Goal: Transaction & Acquisition: Purchase product/service

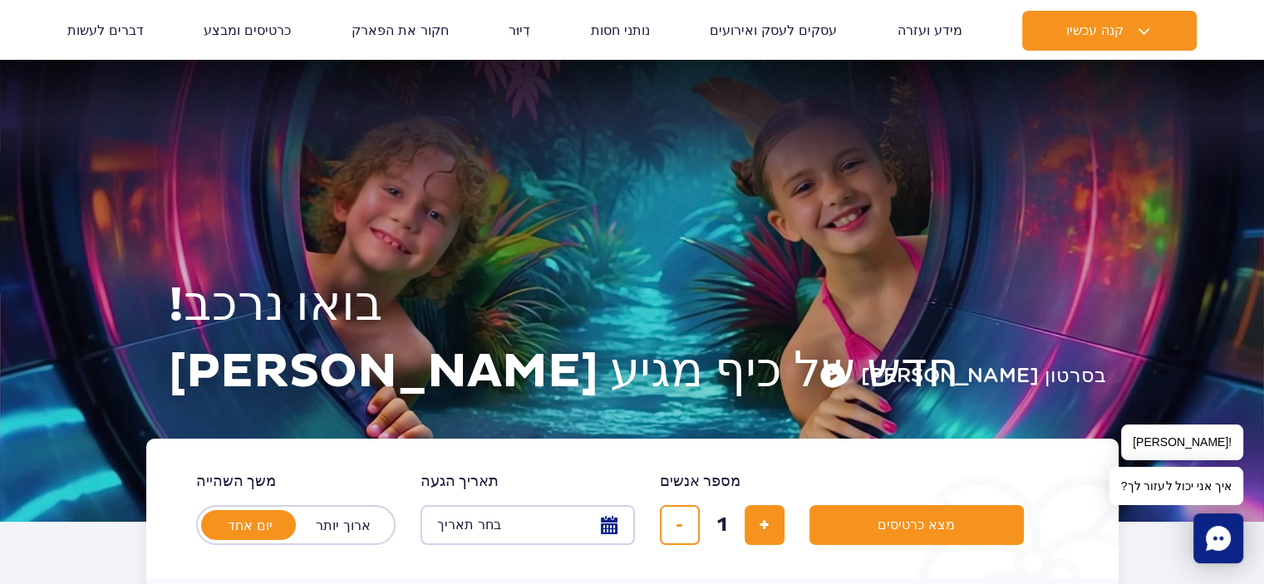
scroll to position [173, 0]
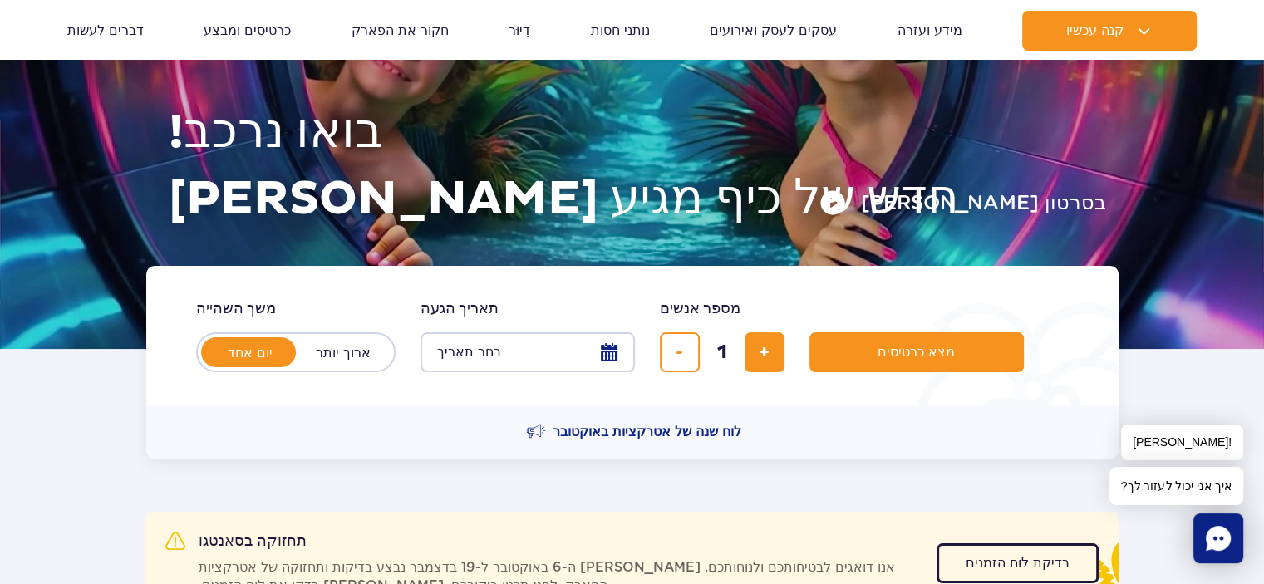
click at [611, 358] on button "בחר תאריך" at bounding box center [527, 352] width 214 height 40
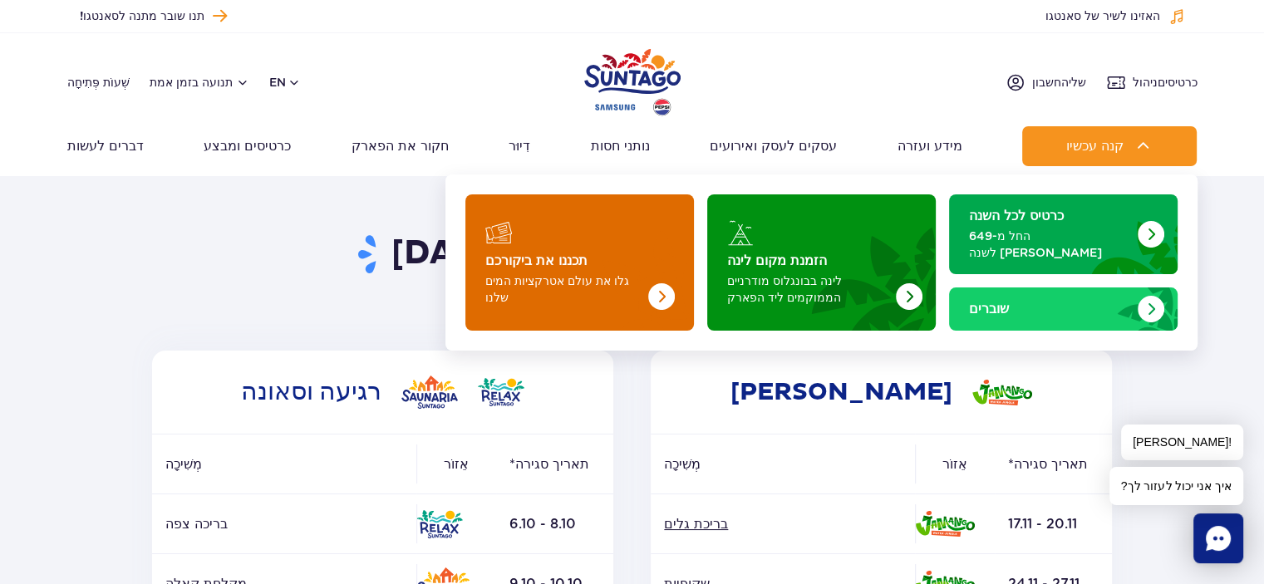
click at [544, 255] on font "תכננו את ביקורכם" at bounding box center [536, 260] width 102 height 13
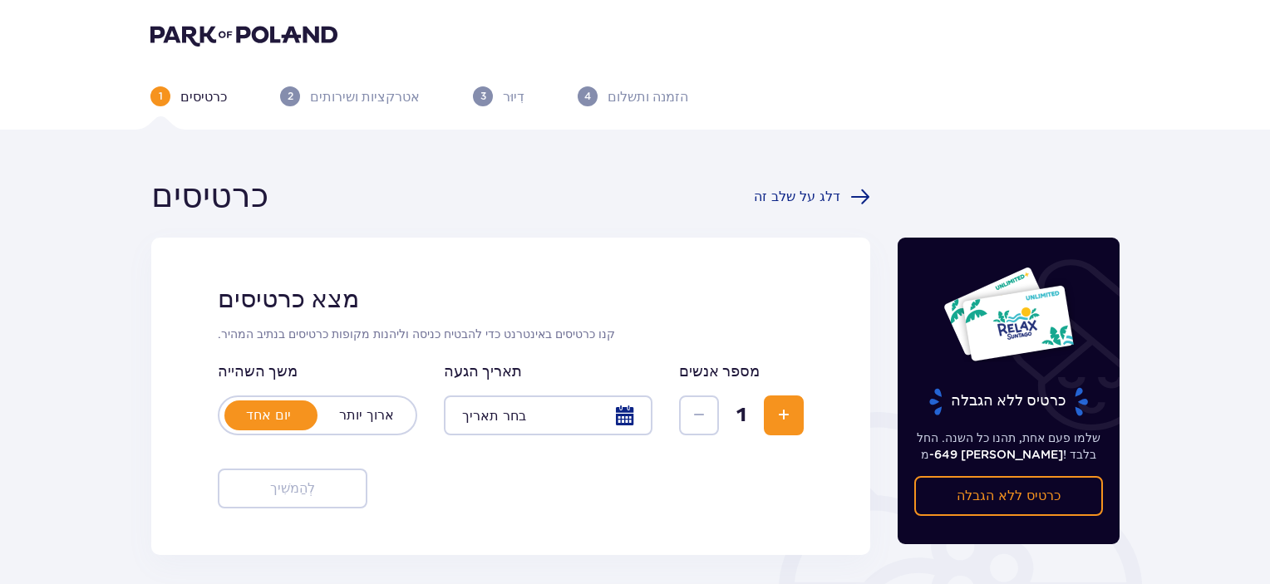
click at [612, 419] on div at bounding box center [548, 416] width 209 height 40
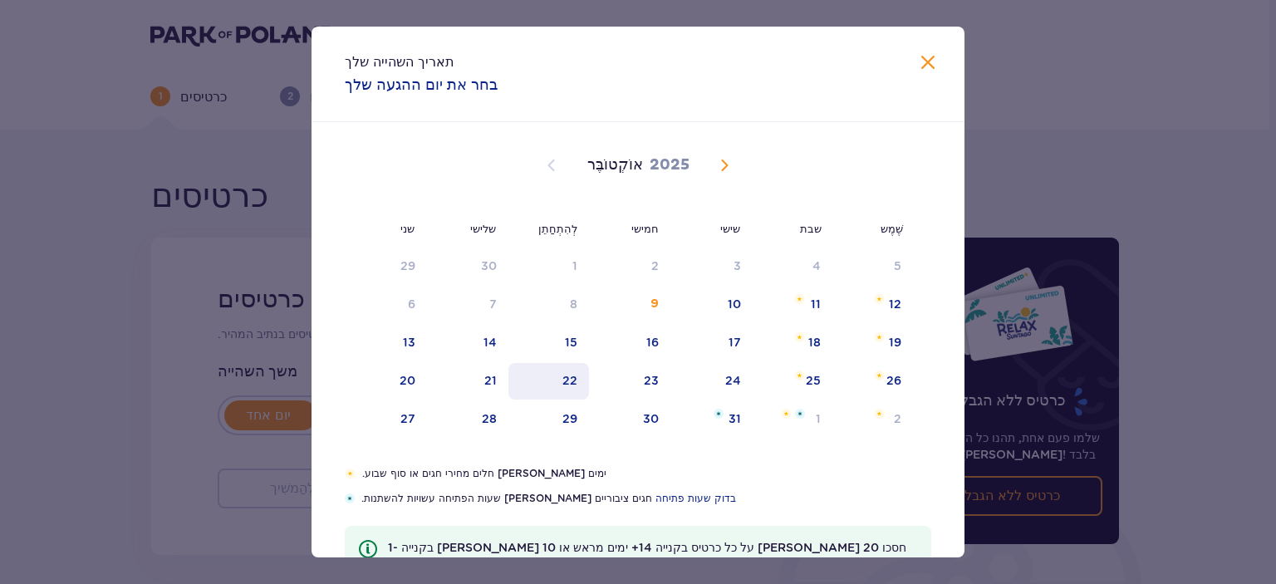
click at [539, 380] on div "22" at bounding box center [549, 381] width 81 height 37
type input "22.10.25"
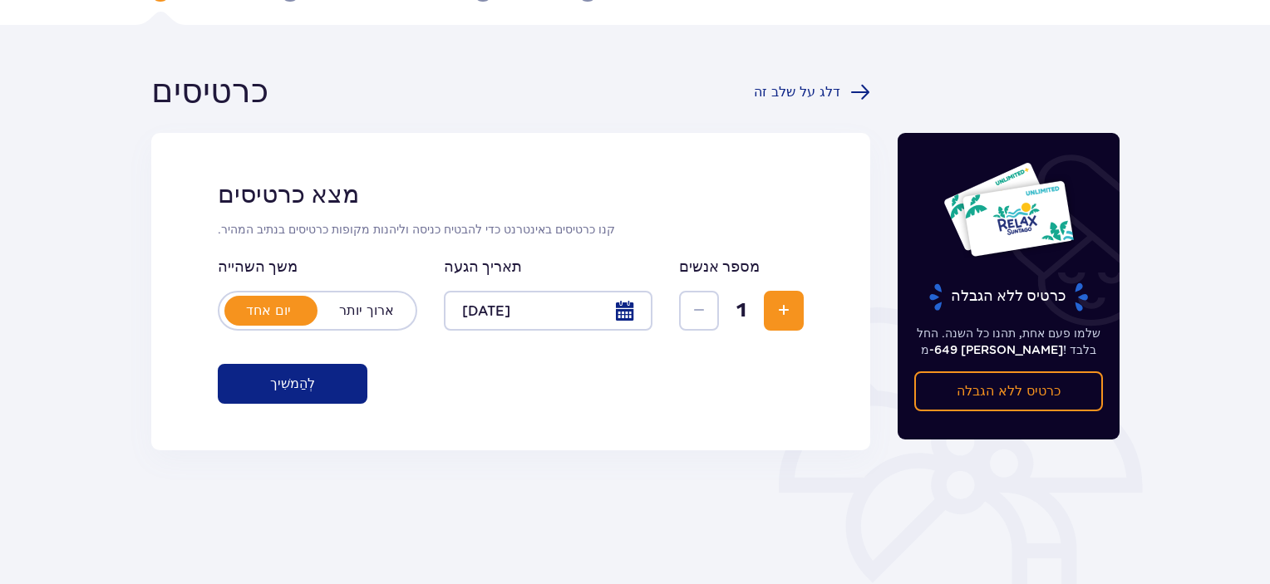
scroll to position [106, 0]
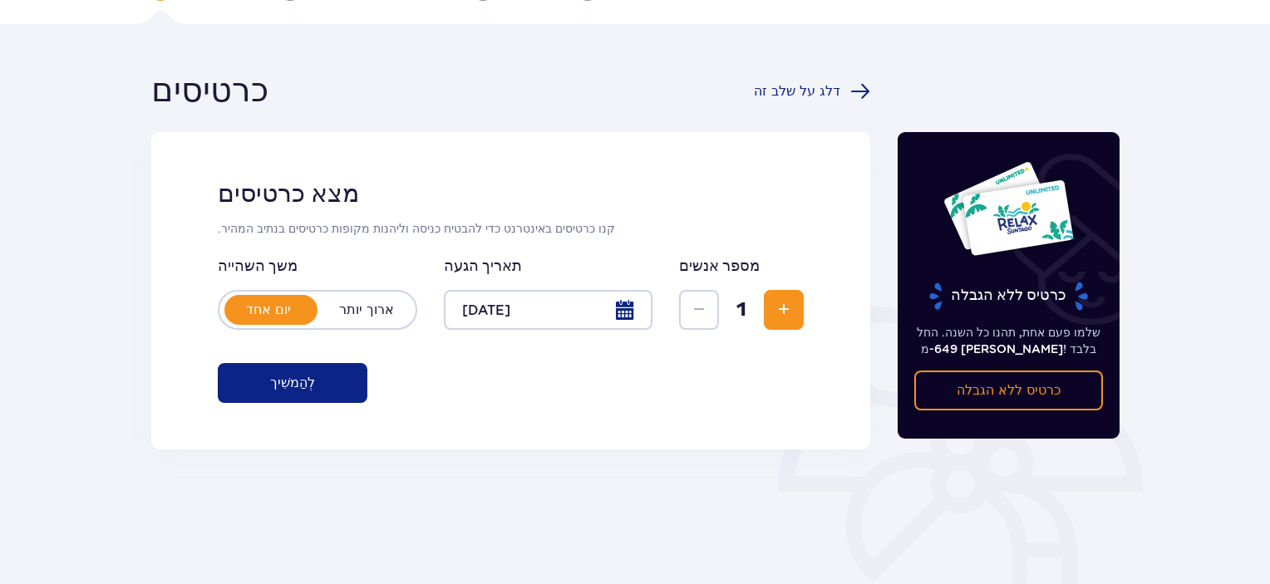
click at [789, 311] on span "לְהַגדִיל" at bounding box center [784, 310] width 20 height 20
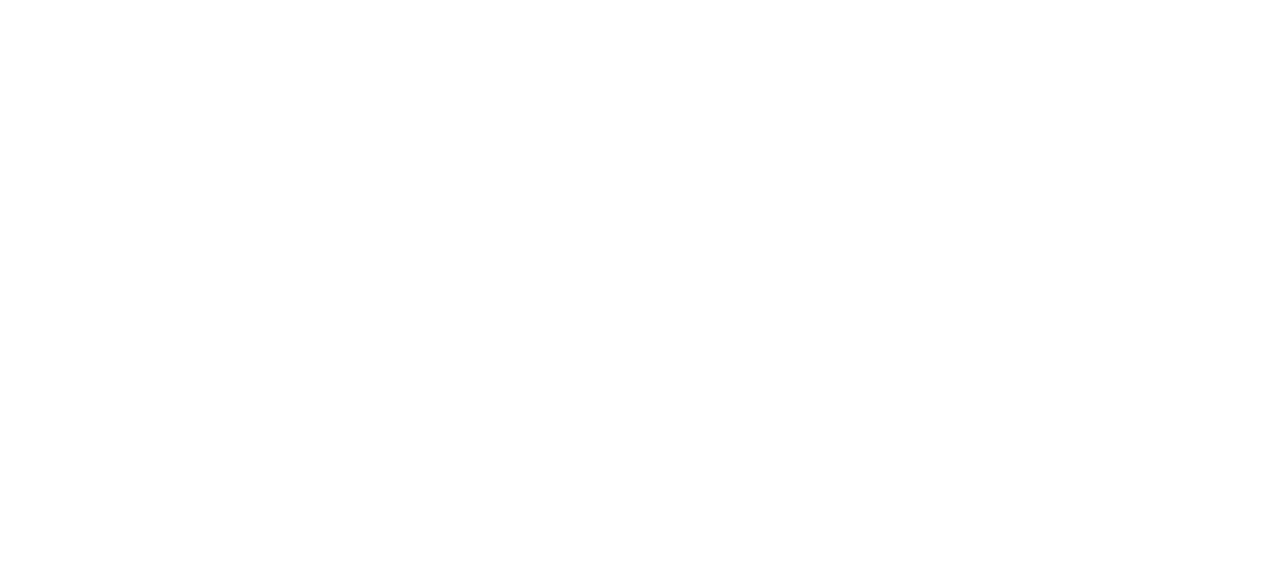
scroll to position [0, 0]
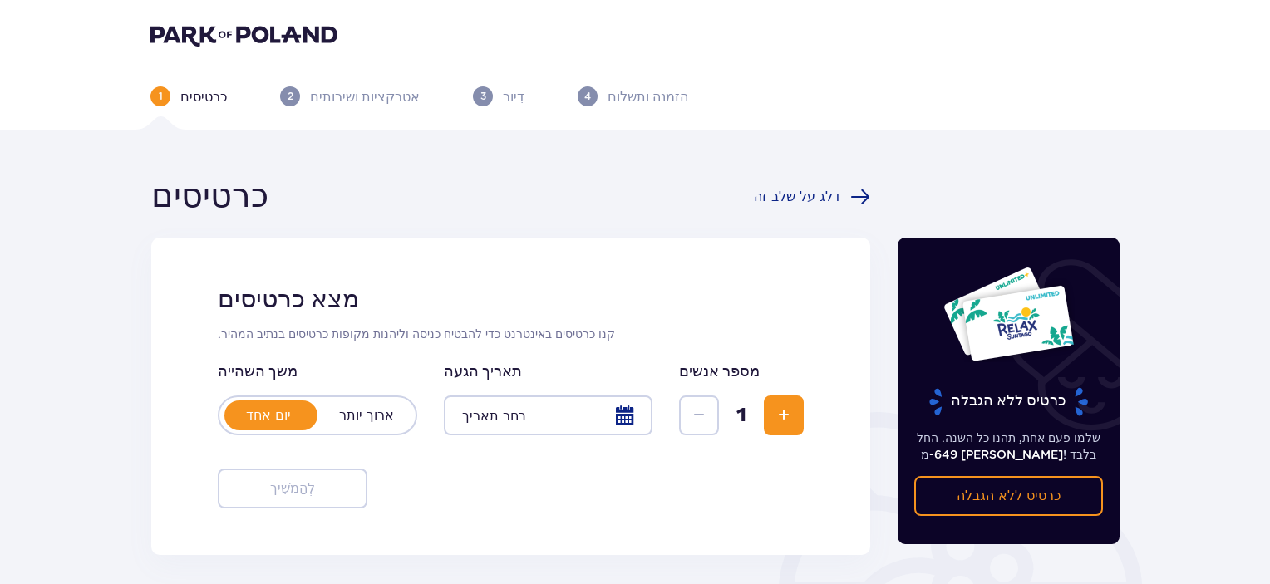
click at [628, 418] on div at bounding box center [548, 416] width 209 height 40
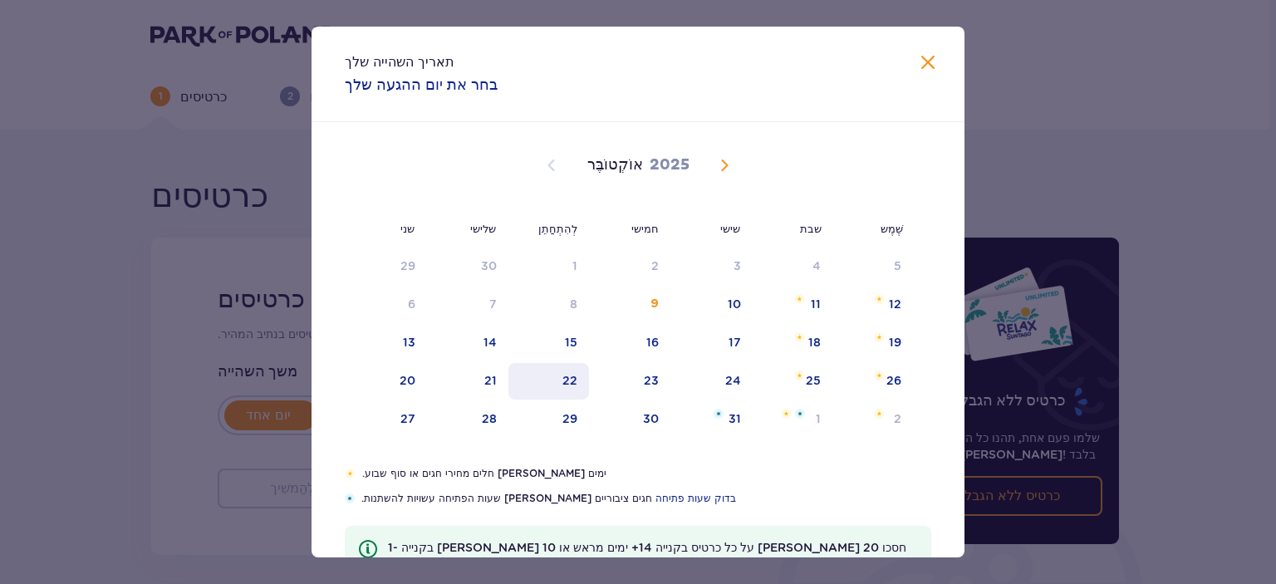
click at [564, 385] on font "22" at bounding box center [570, 380] width 15 height 13
type input "[DATE]"
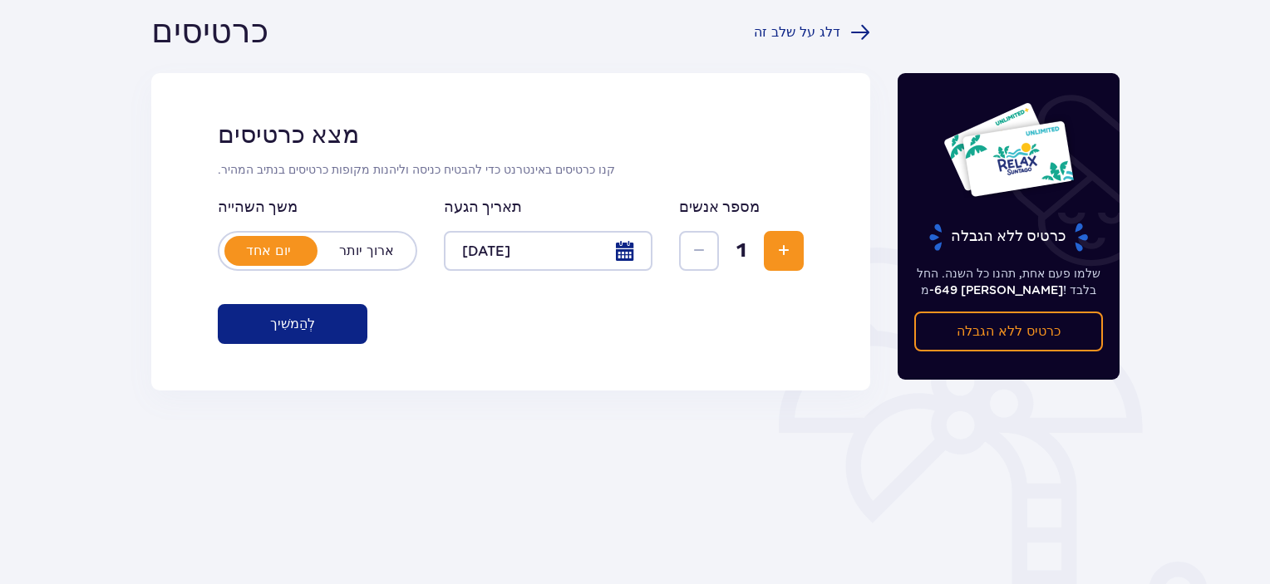
scroll to position [165, 0]
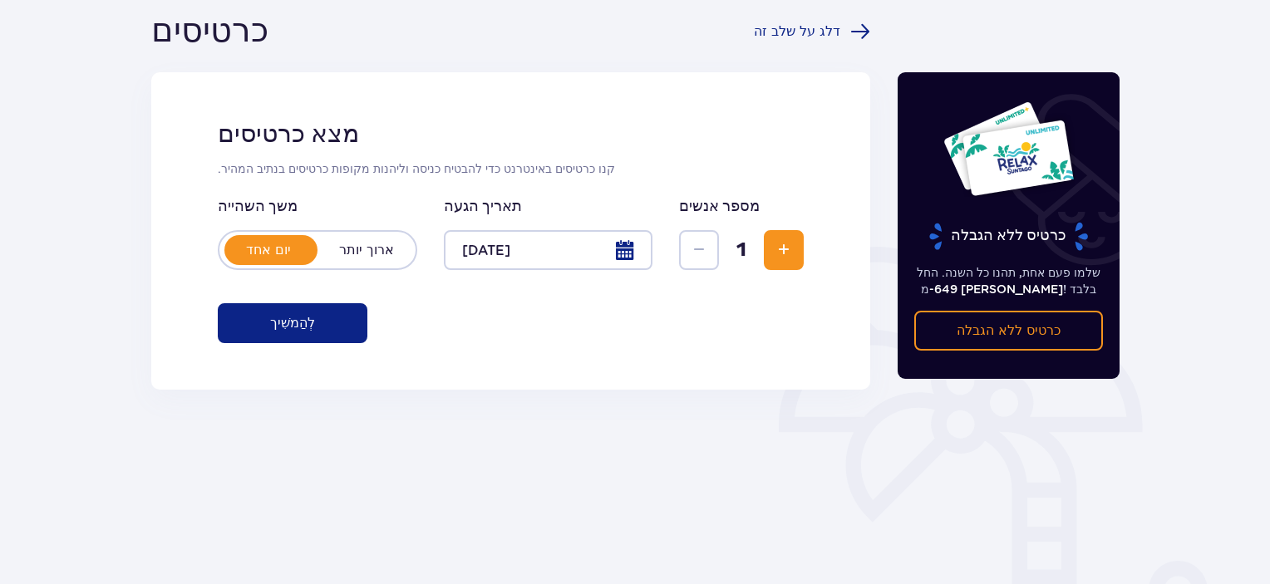
click at [272, 304] on button "לְהַמשִׁיך" at bounding box center [293, 323] width 150 height 40
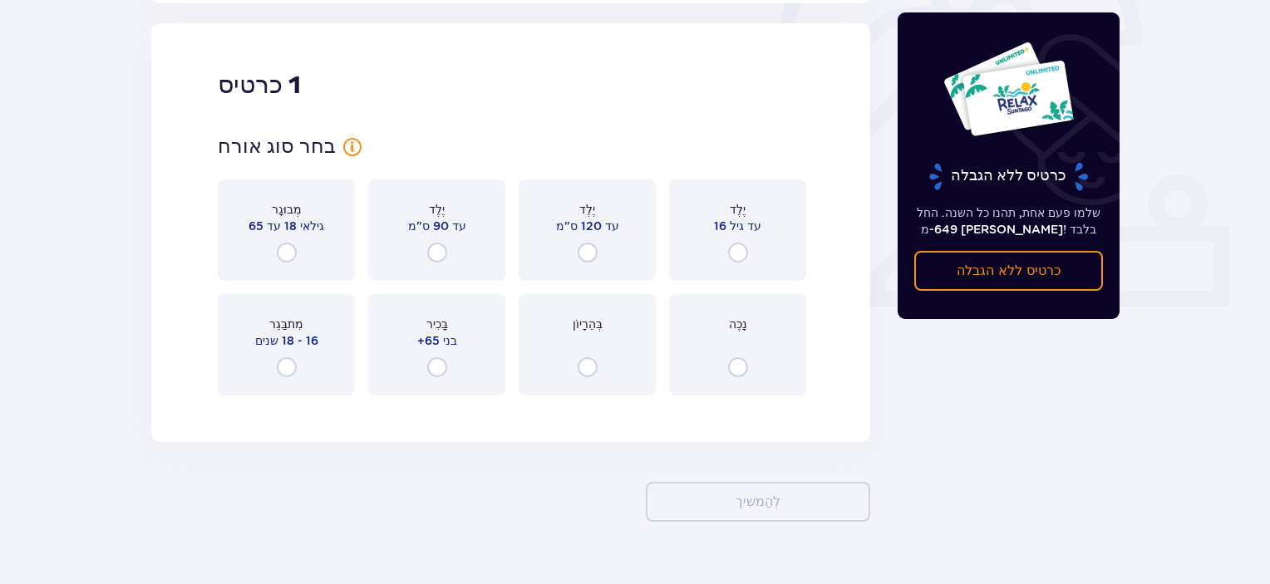
scroll to position [555, 0]
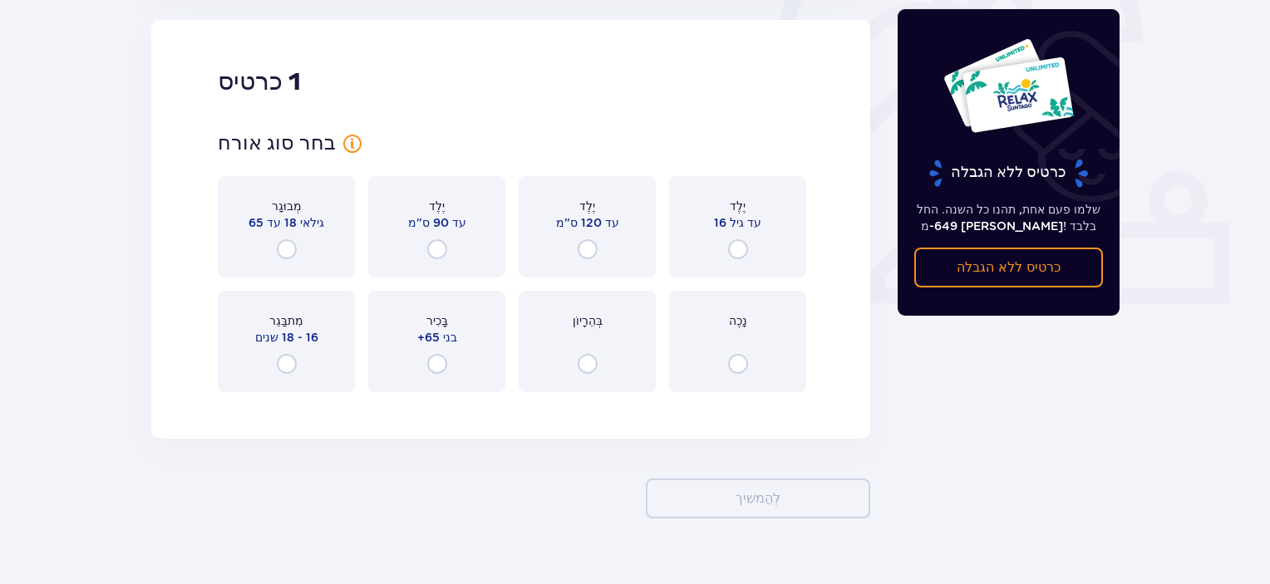
click at [287, 254] on input "radio" at bounding box center [287, 249] width 20 height 20
radio input "true"
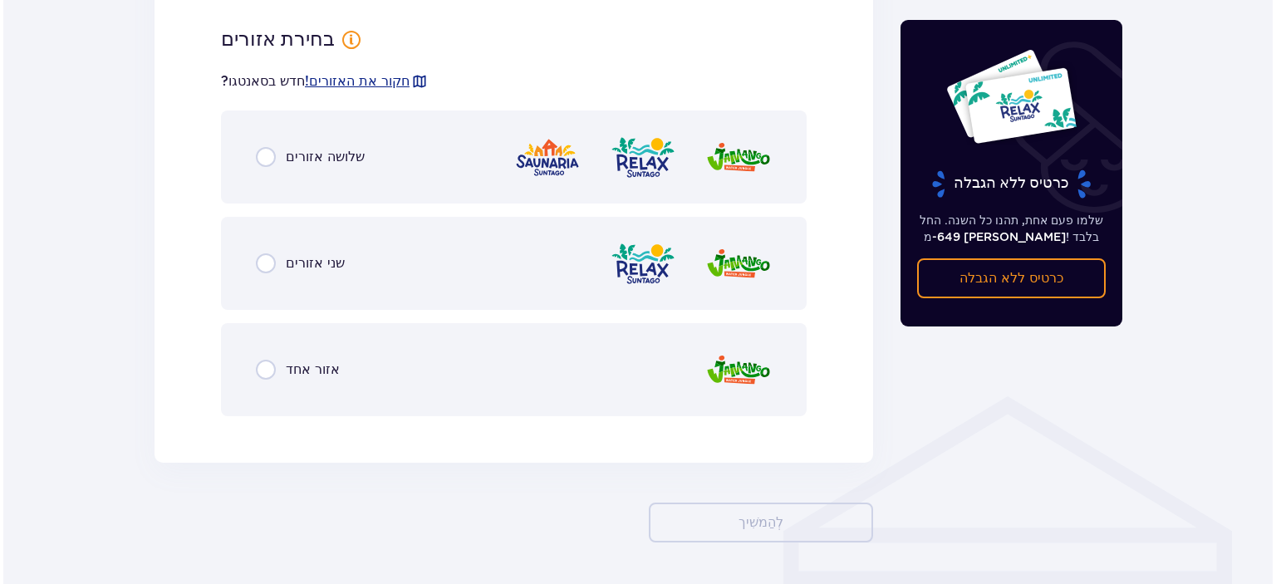
scroll to position [961, 0]
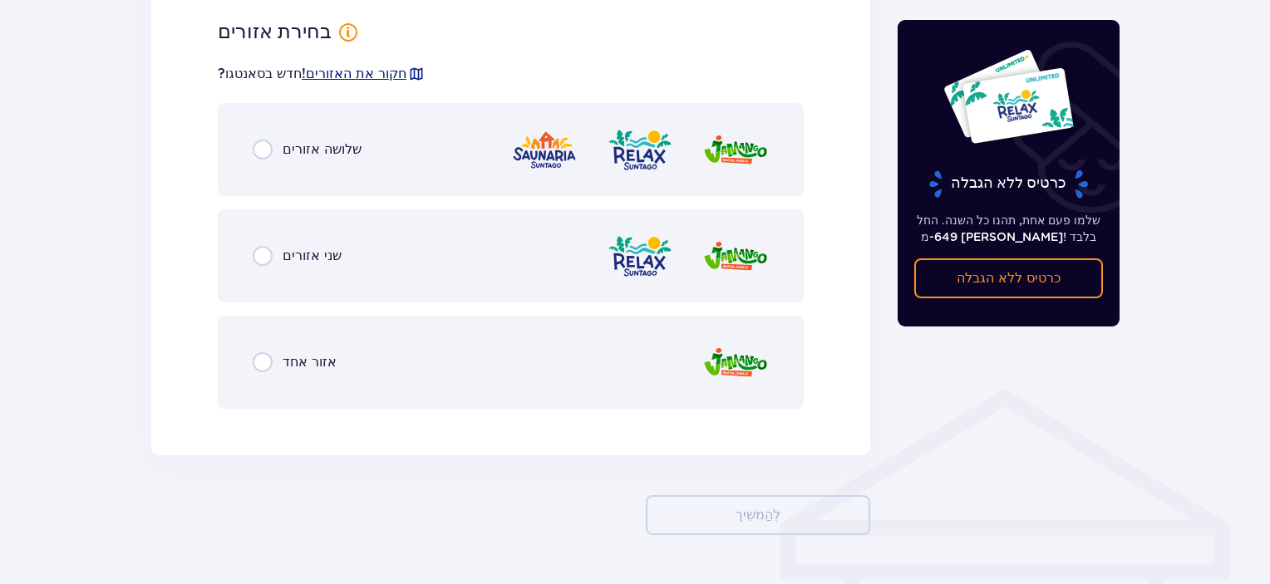
click at [333, 79] on font "חקור את האזורים!" at bounding box center [354, 74] width 105 height 16
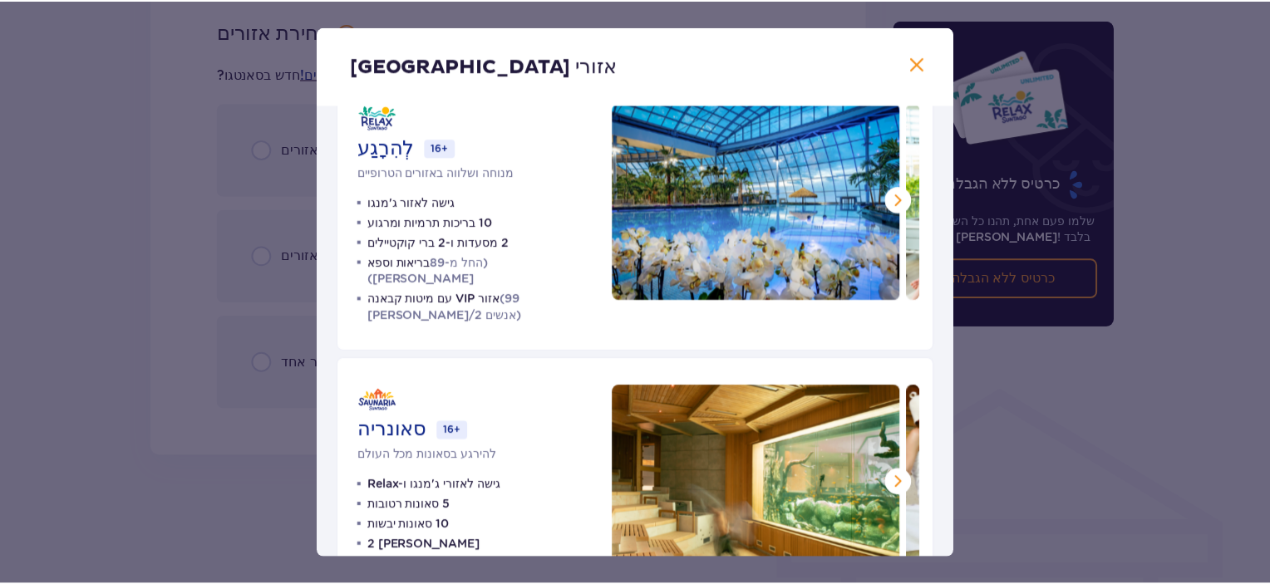
scroll to position [317, 0]
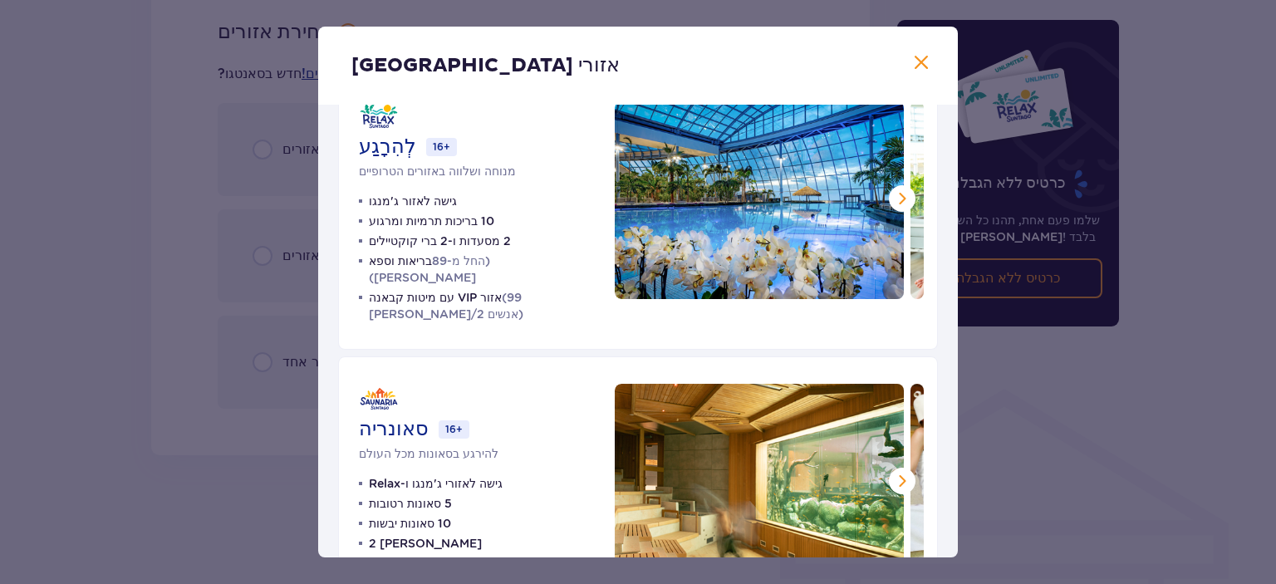
click at [897, 189] on span at bounding box center [902, 199] width 20 height 20
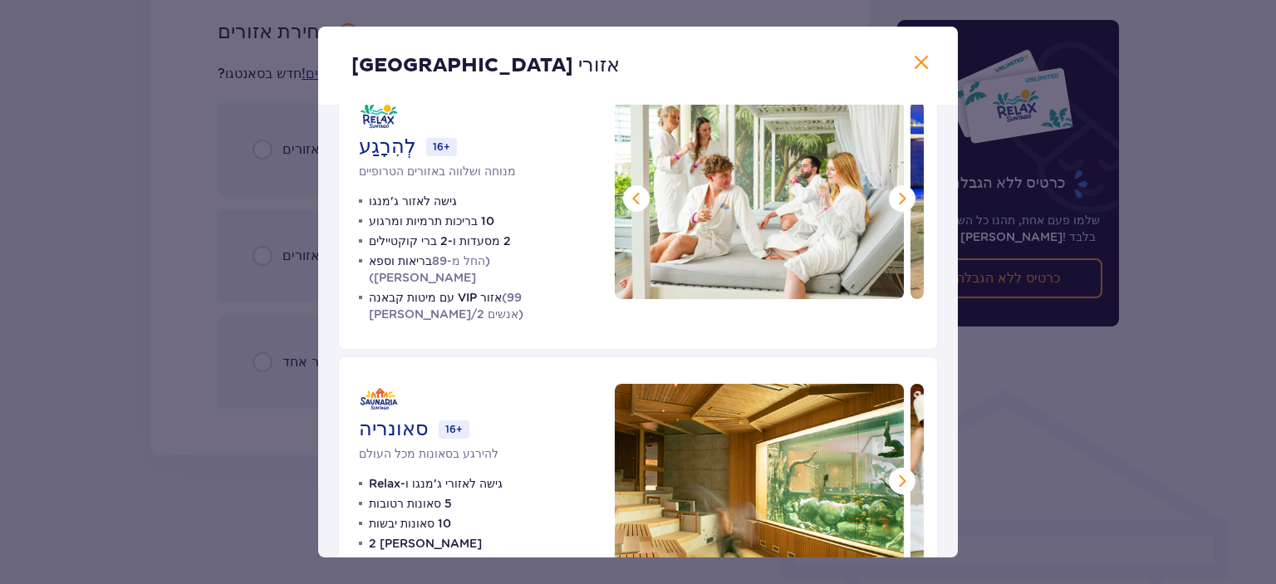
click at [897, 189] on span at bounding box center [902, 199] width 20 height 20
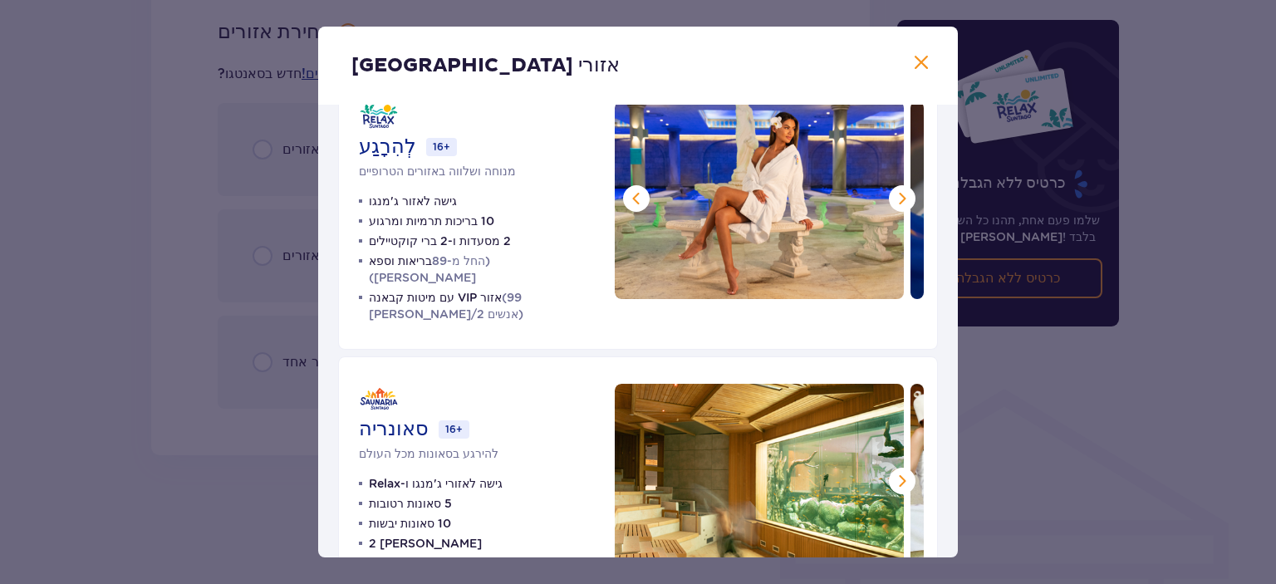
click at [897, 189] on span at bounding box center [902, 199] width 20 height 20
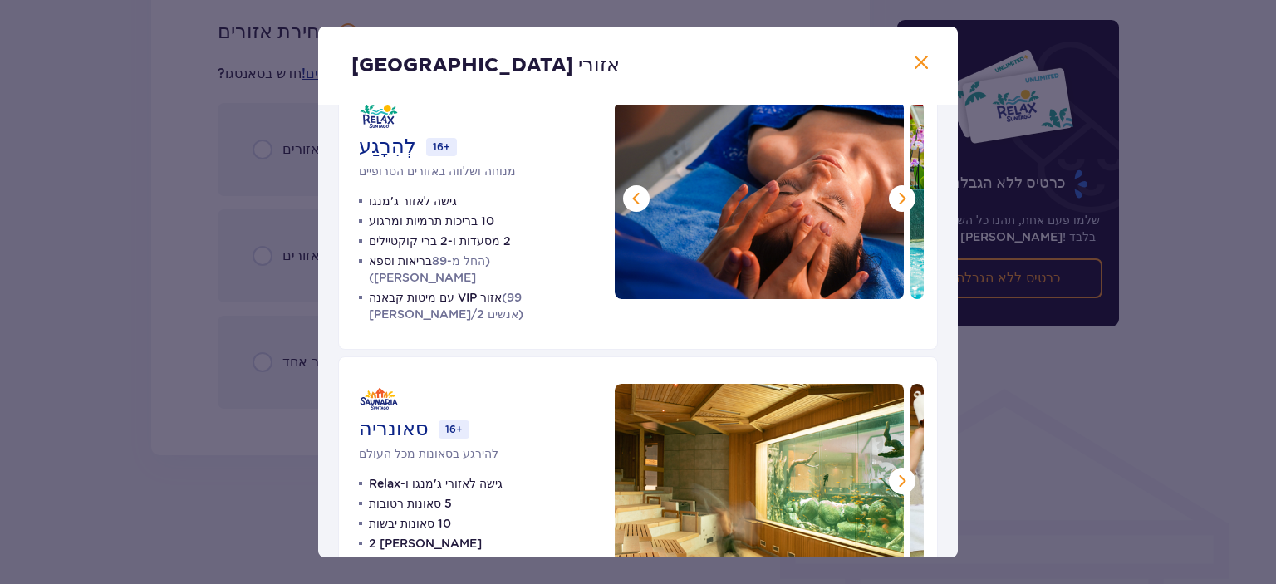
click at [897, 189] on span at bounding box center [902, 199] width 20 height 20
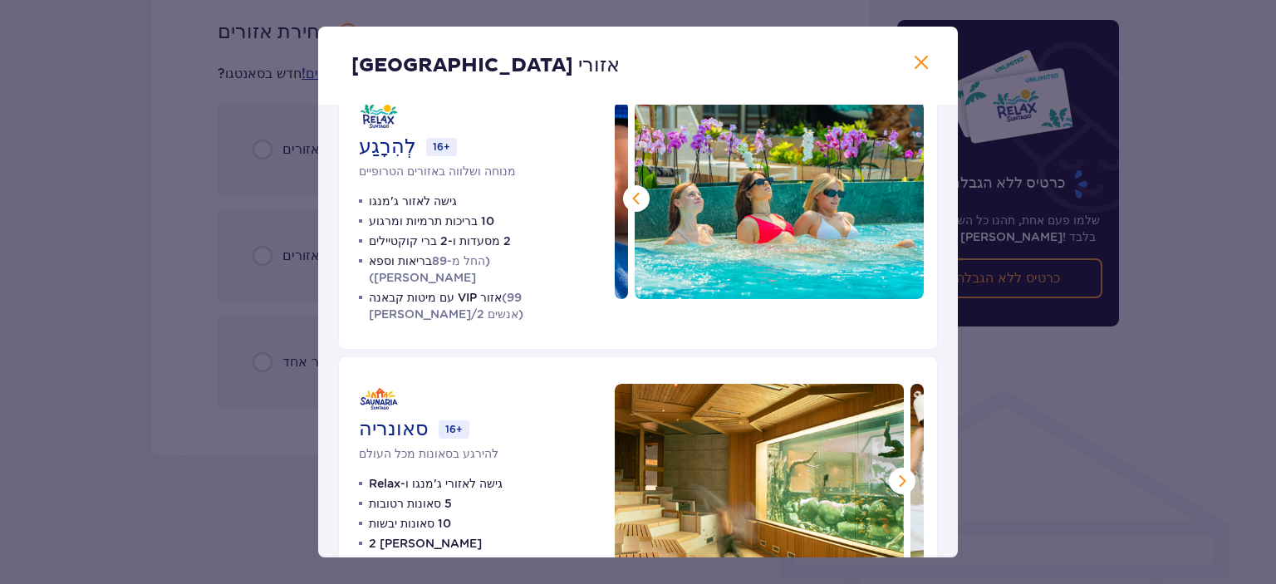
click at [916, 72] on span at bounding box center [922, 63] width 20 height 20
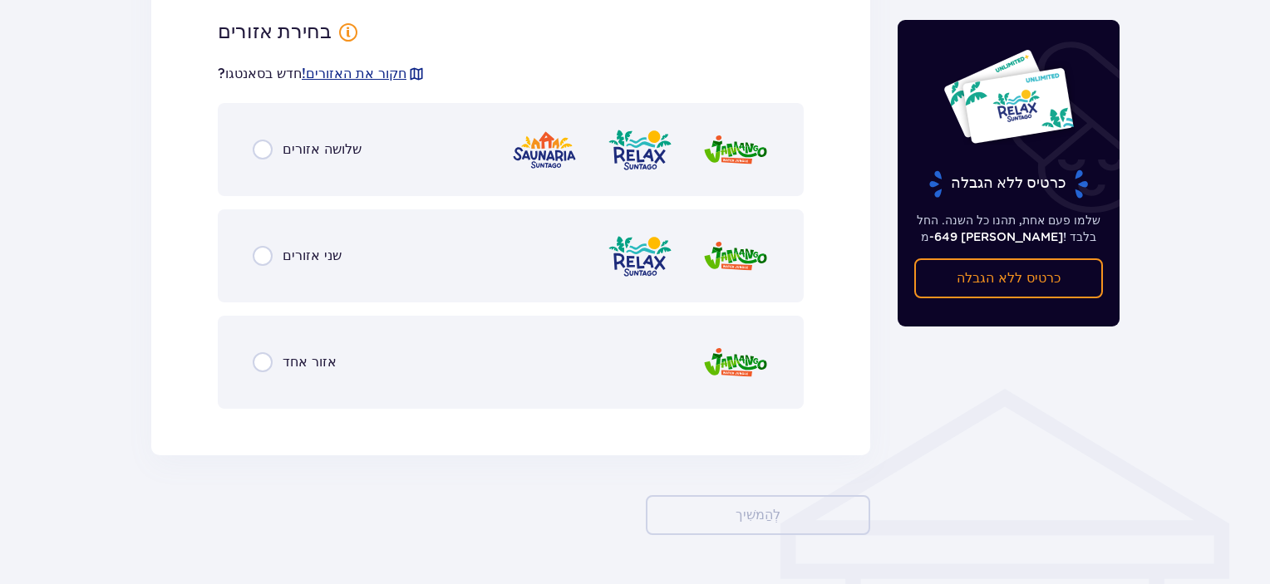
click at [304, 271] on div "שני אזורים" at bounding box center [511, 255] width 586 height 93
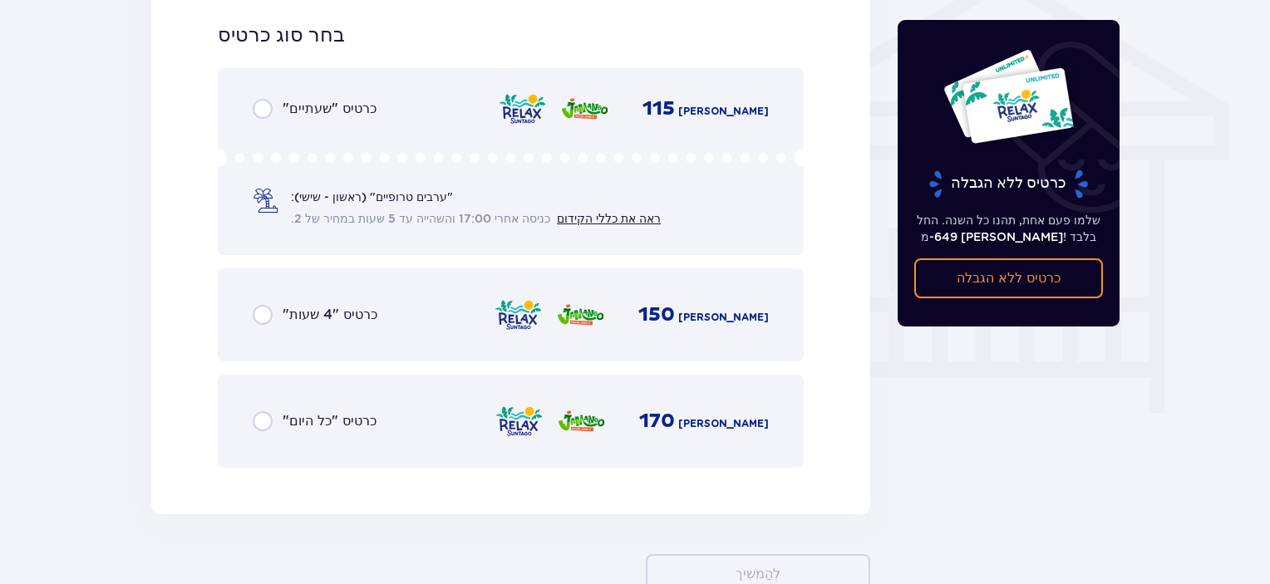
scroll to position [1383, 0]
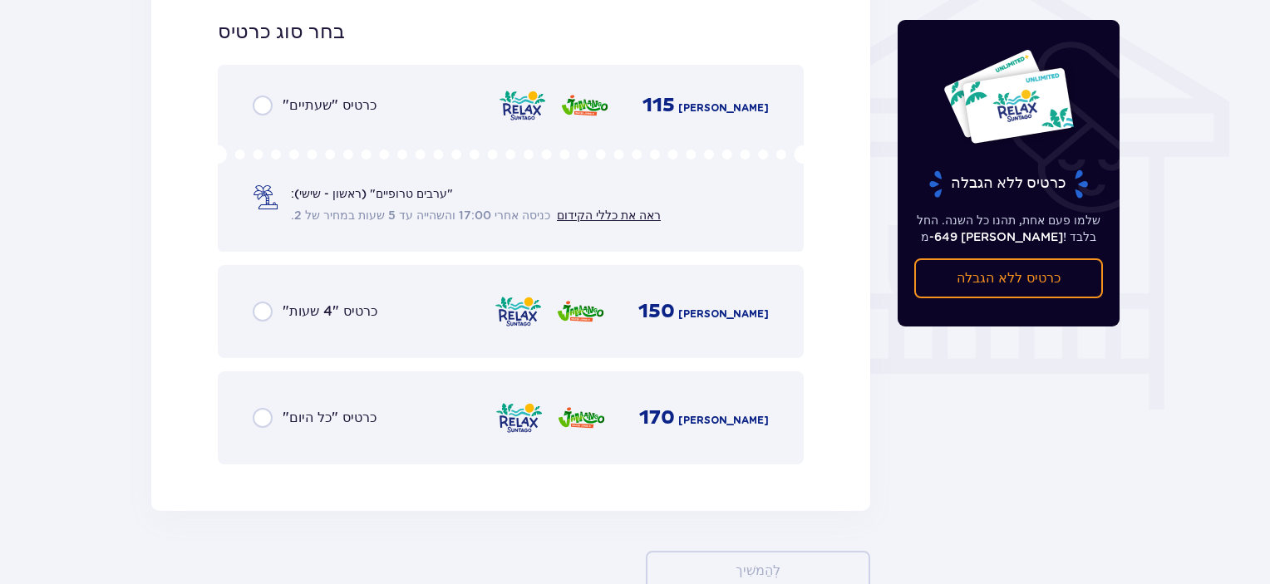
click at [349, 215] on font "כניסה אחרי 17:00 והשהייה עד 5 שעות במחיר של 2." at bounding box center [420, 215] width 259 height 13
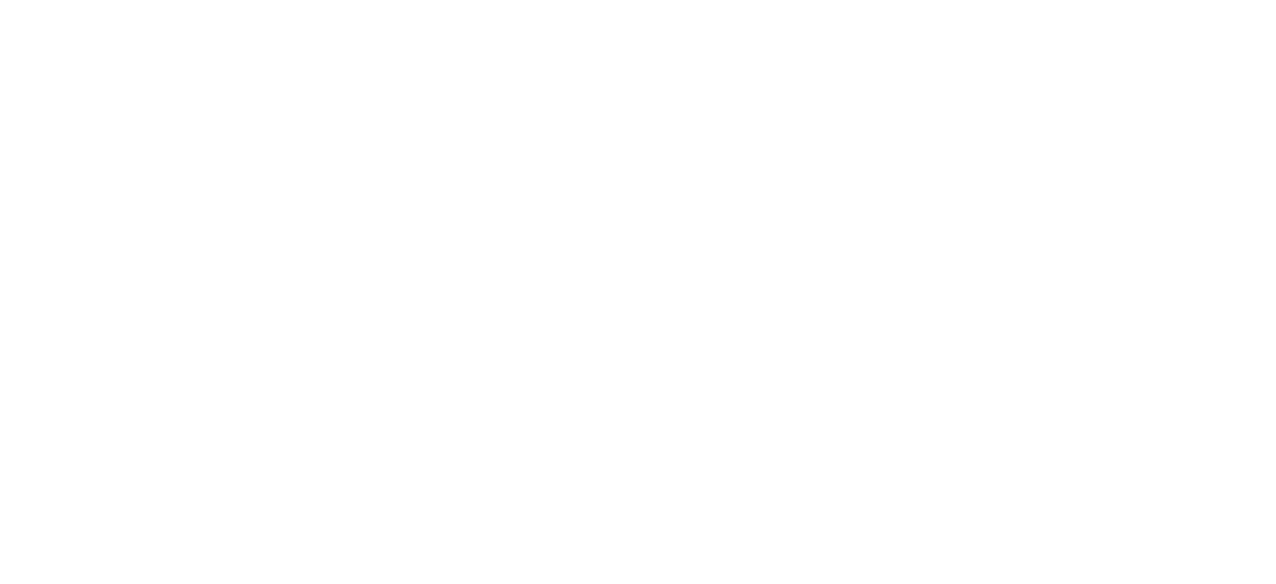
scroll to position [0, 0]
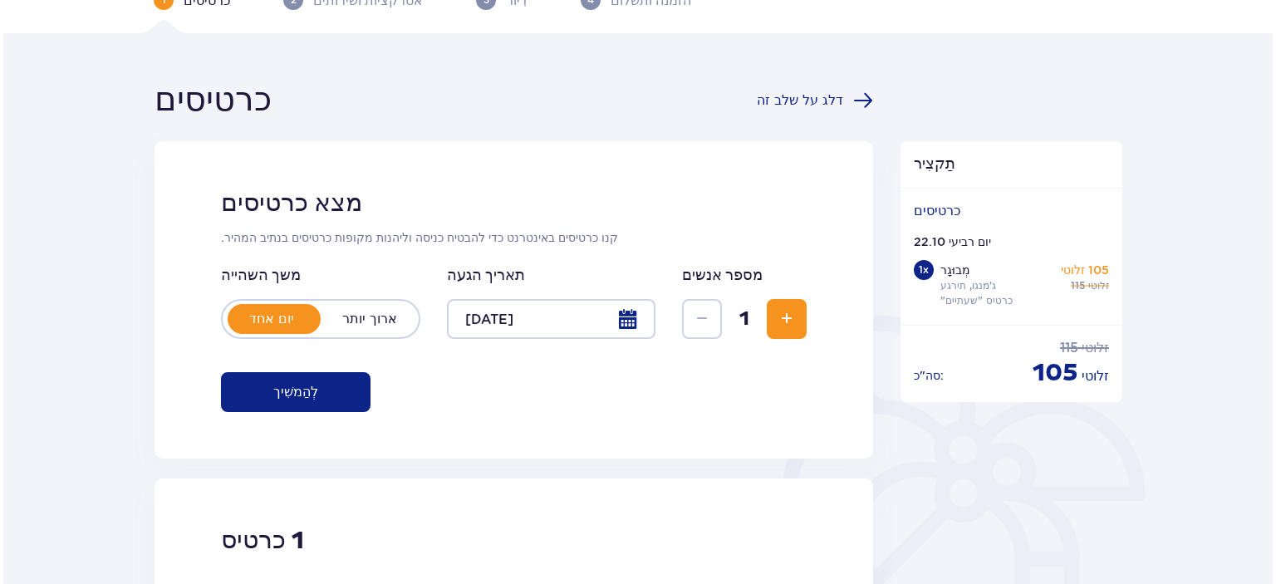
scroll to position [93, 0]
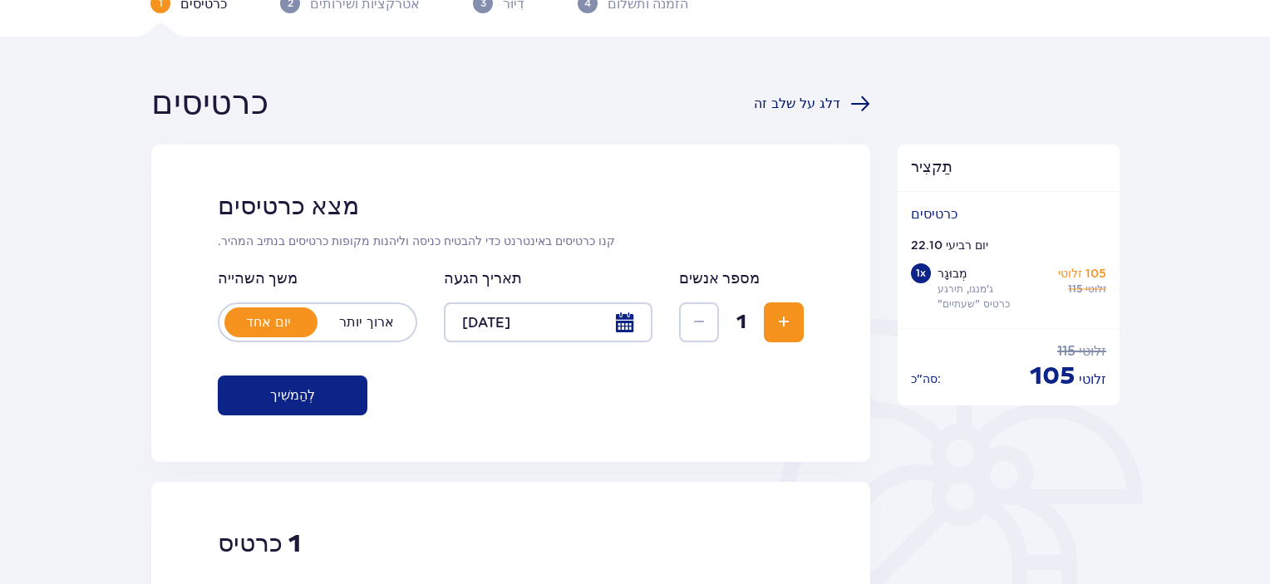
click at [832, 99] on font "דלג על שלב זה" at bounding box center [797, 103] width 86 height 13
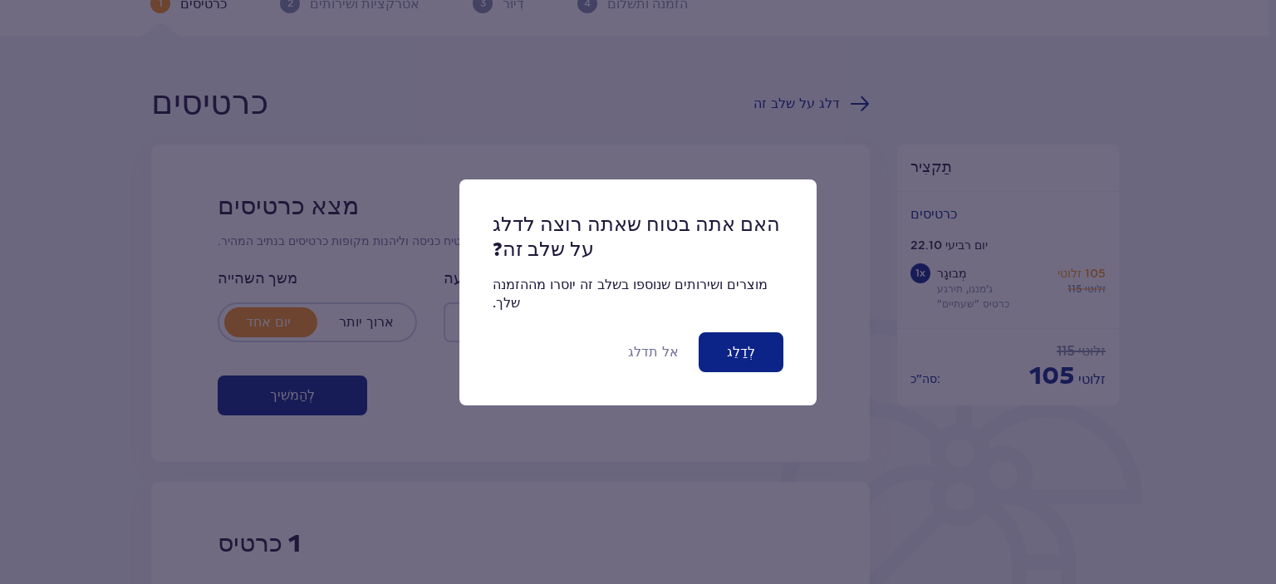
click at [737, 346] on font "לְדַלֵג" at bounding box center [741, 352] width 28 height 13
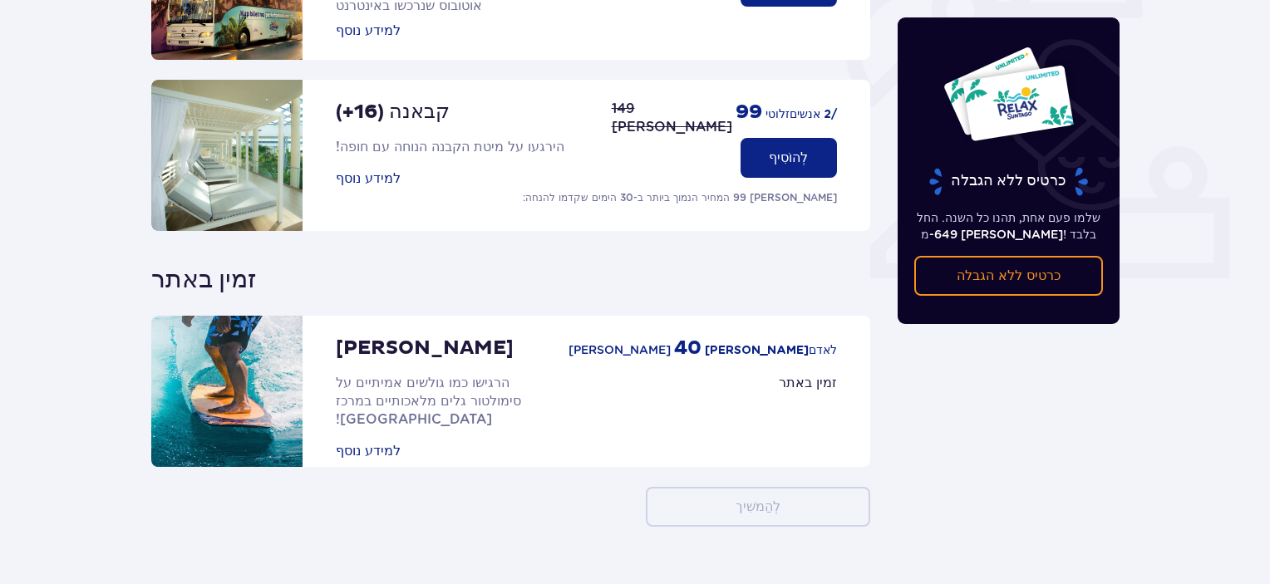
scroll to position [622, 0]
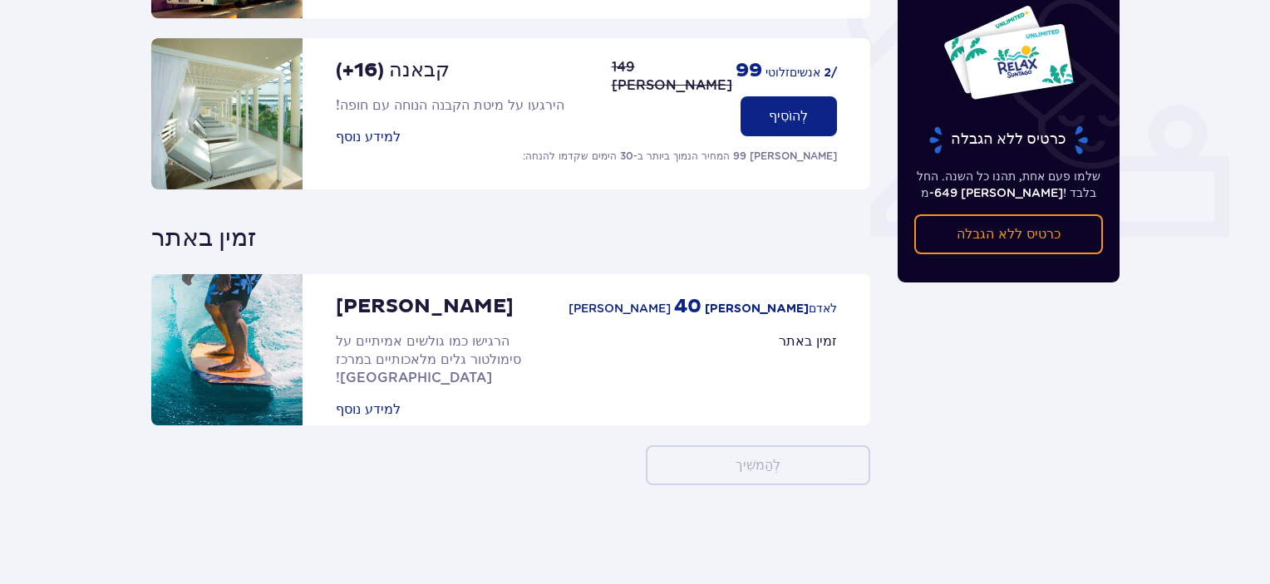
click at [352, 403] on font "למידע נוסף" at bounding box center [368, 409] width 65 height 13
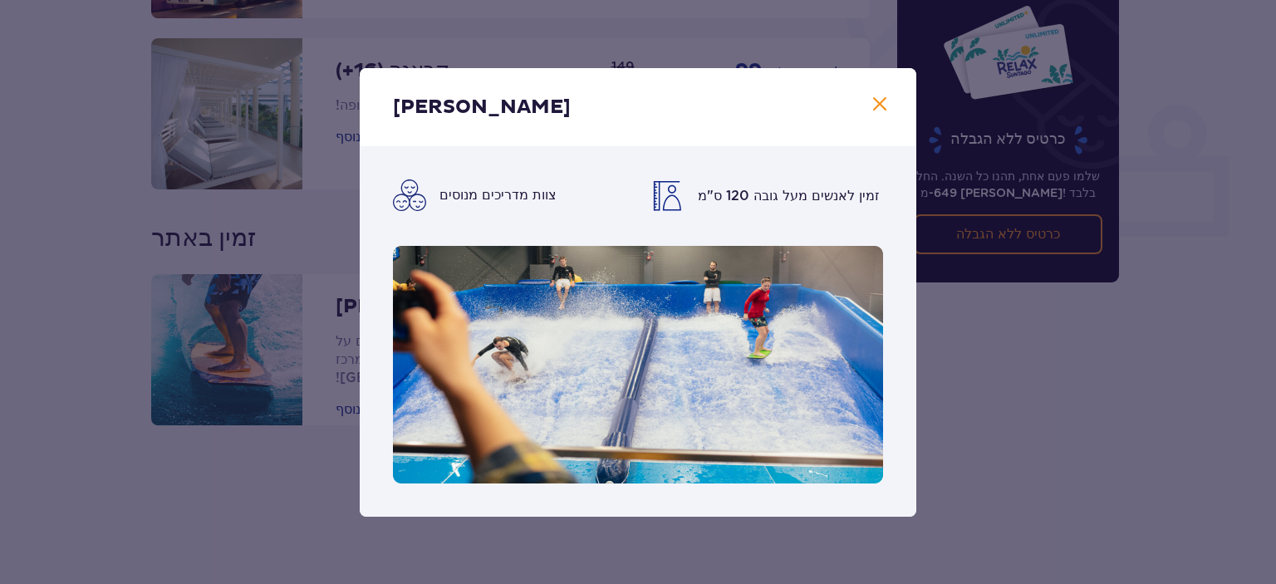
click at [884, 107] on span at bounding box center [880, 105] width 20 height 20
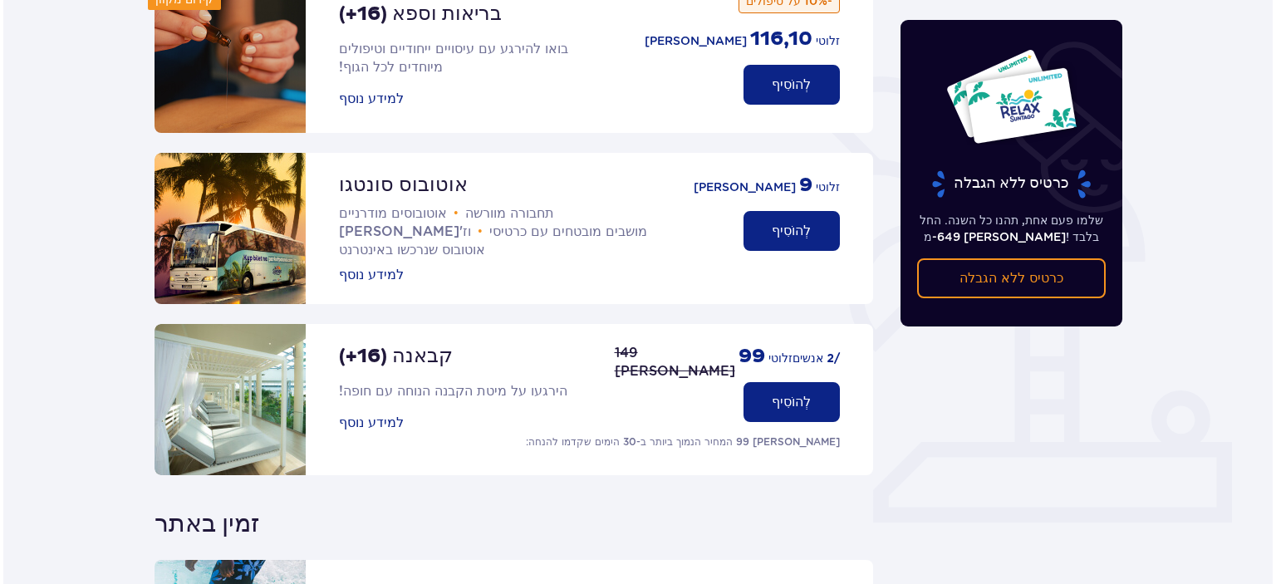
scroll to position [249, 0]
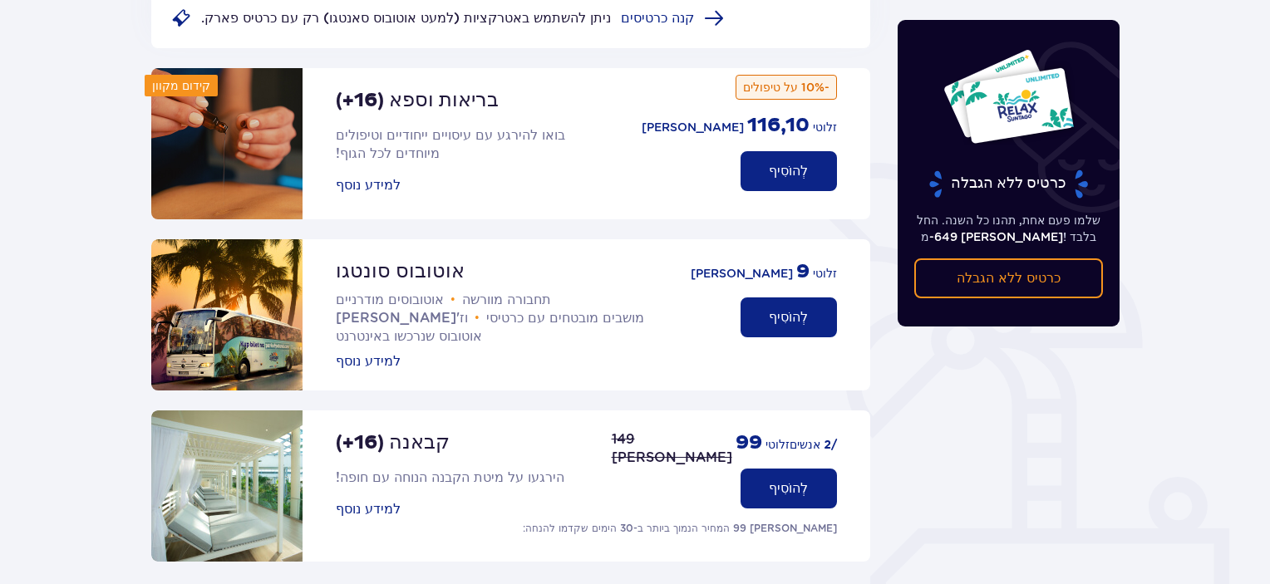
click at [362, 179] on font "למידע נוסף" at bounding box center [368, 185] width 65 height 13
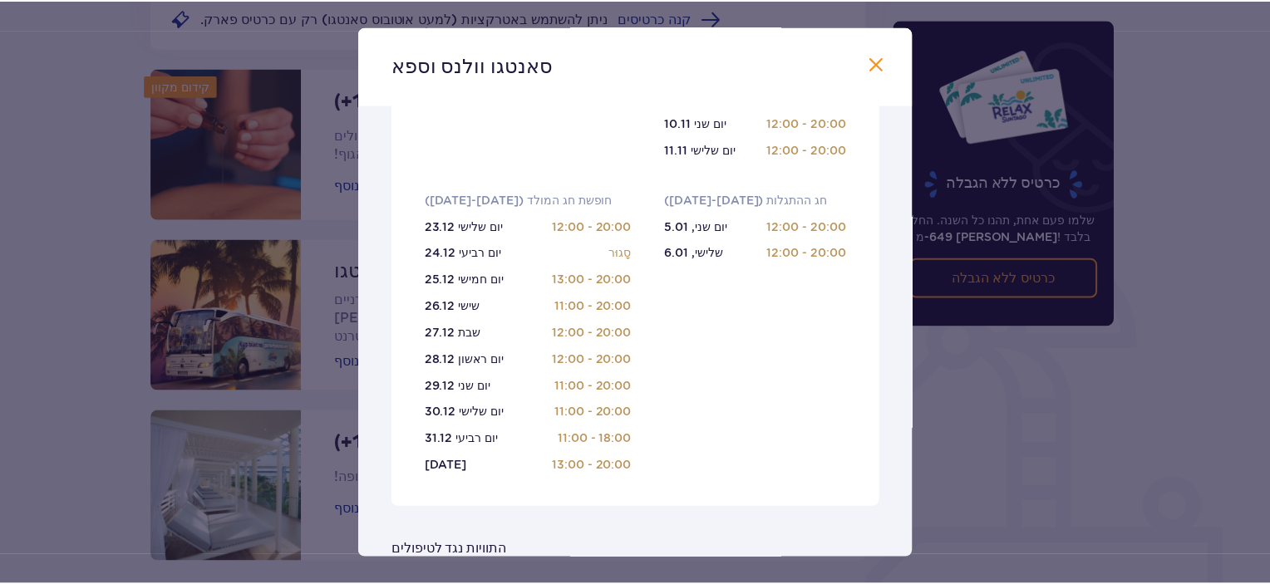
scroll to position [669, 0]
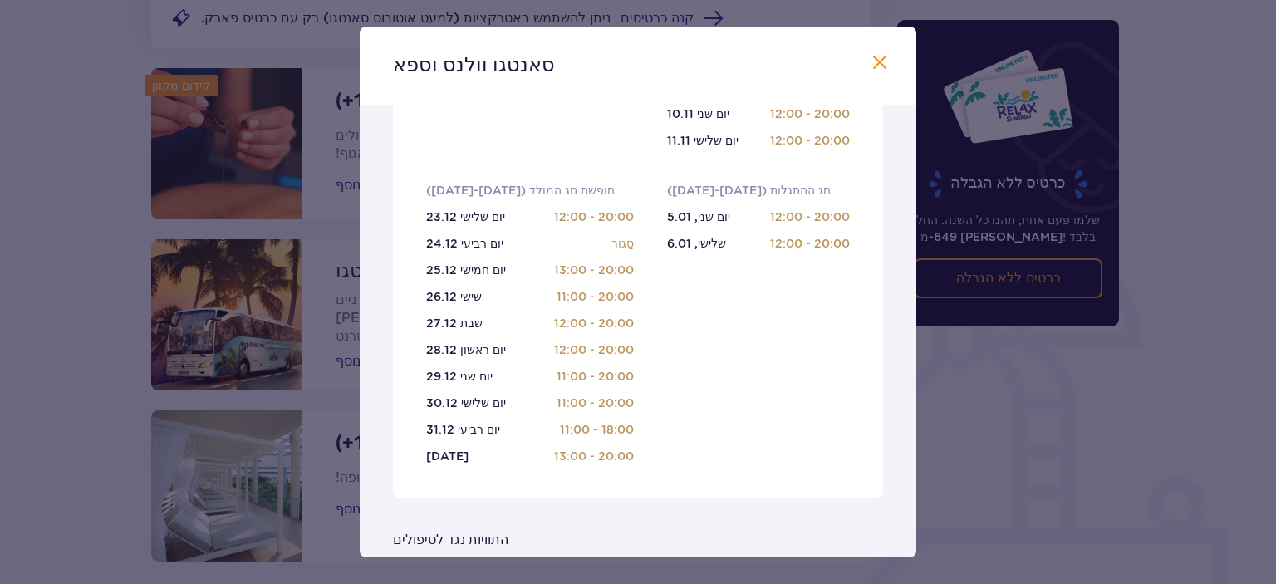
click at [873, 68] on span at bounding box center [880, 63] width 20 height 20
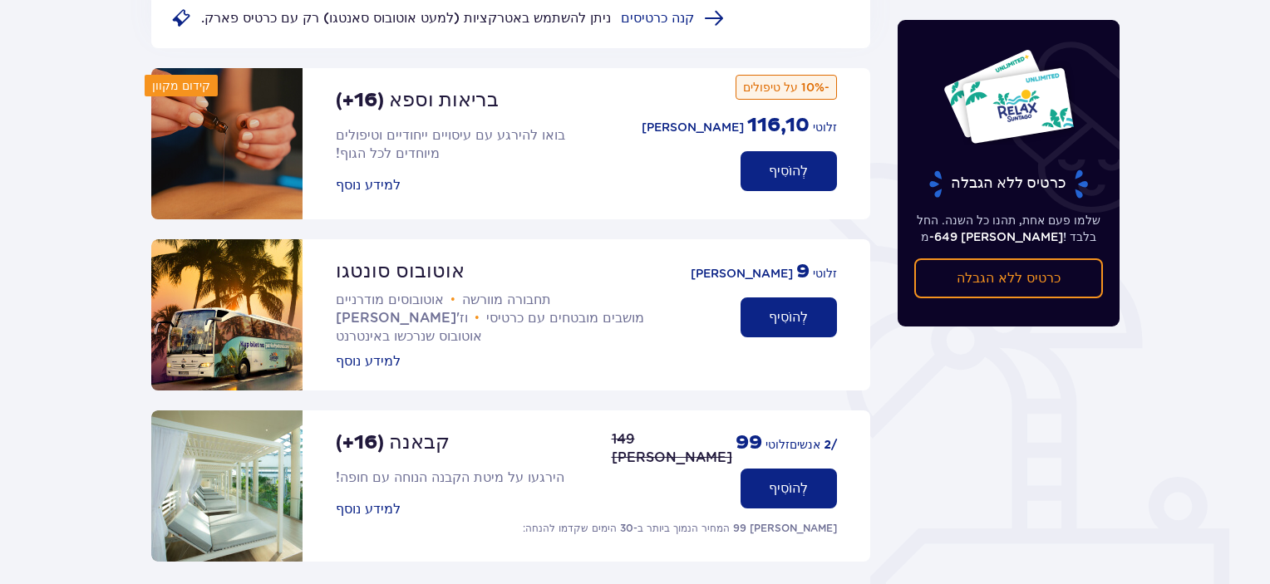
click at [811, 165] on button "לְהוֹסִיף" at bounding box center [788, 171] width 96 height 40
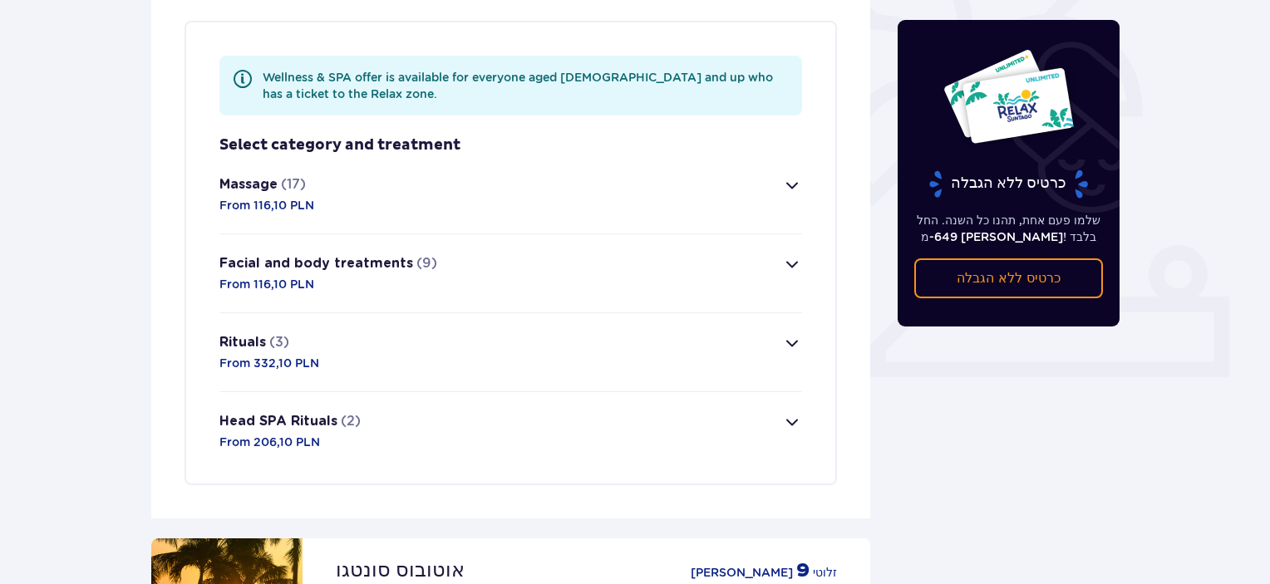
scroll to position [482, 0]
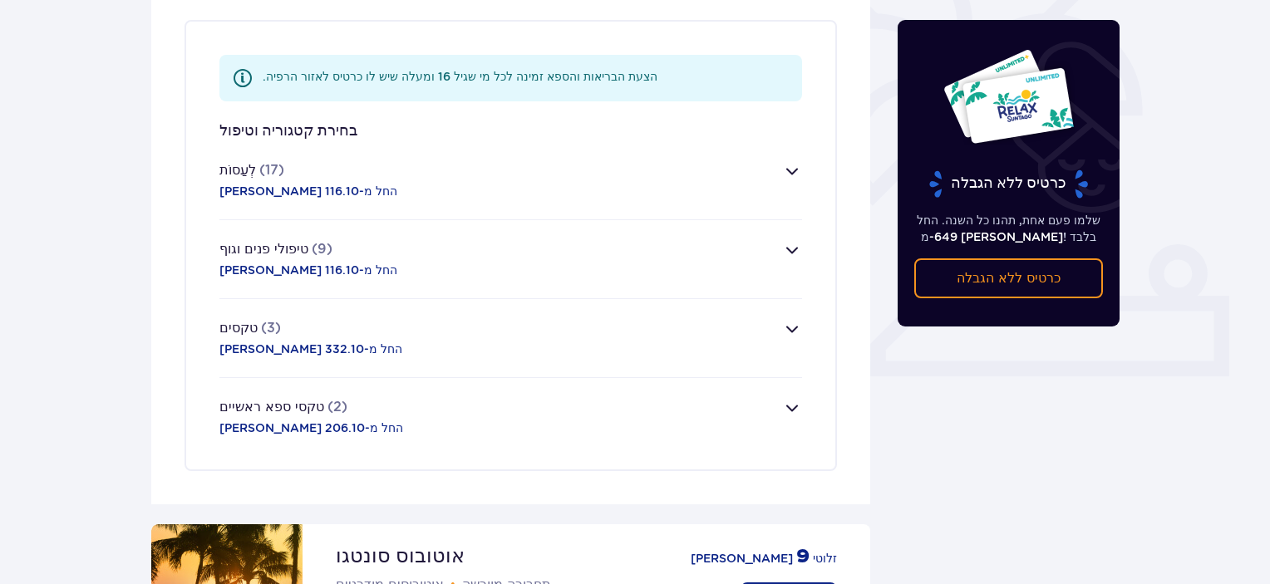
click at [779, 189] on button "לְעַסוֹת (17) החל מ-116.10 [PERSON_NAME]" at bounding box center [510, 180] width 583 height 78
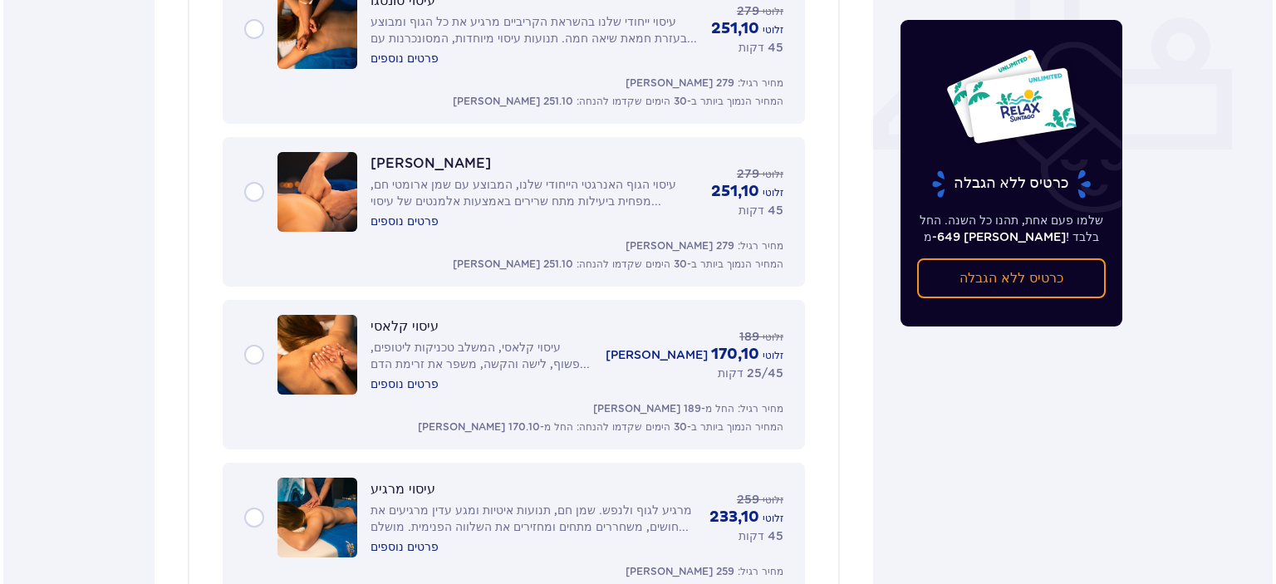
scroll to position [713, 0]
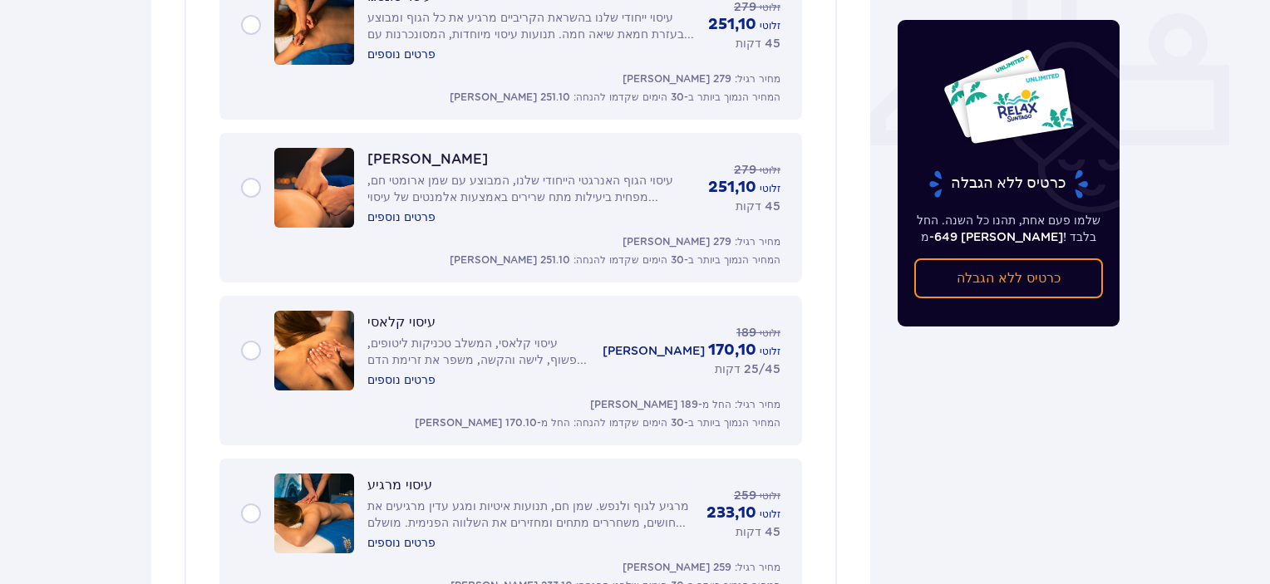
click at [376, 377] on font "פרטים נוספים" at bounding box center [401, 379] width 68 height 13
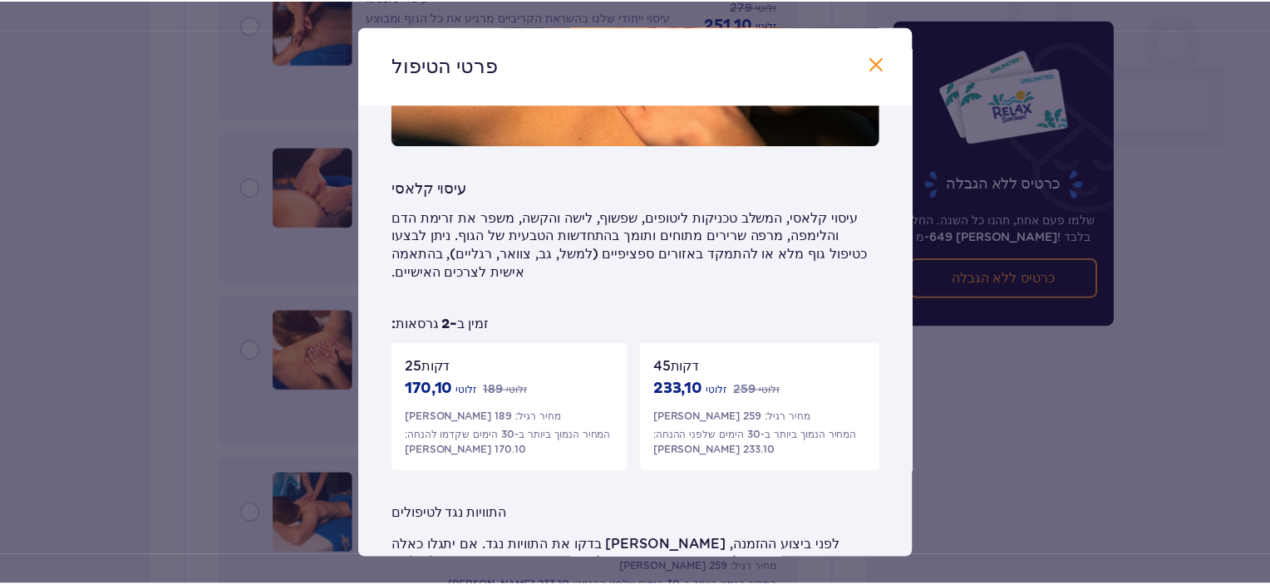
scroll to position [239, 0]
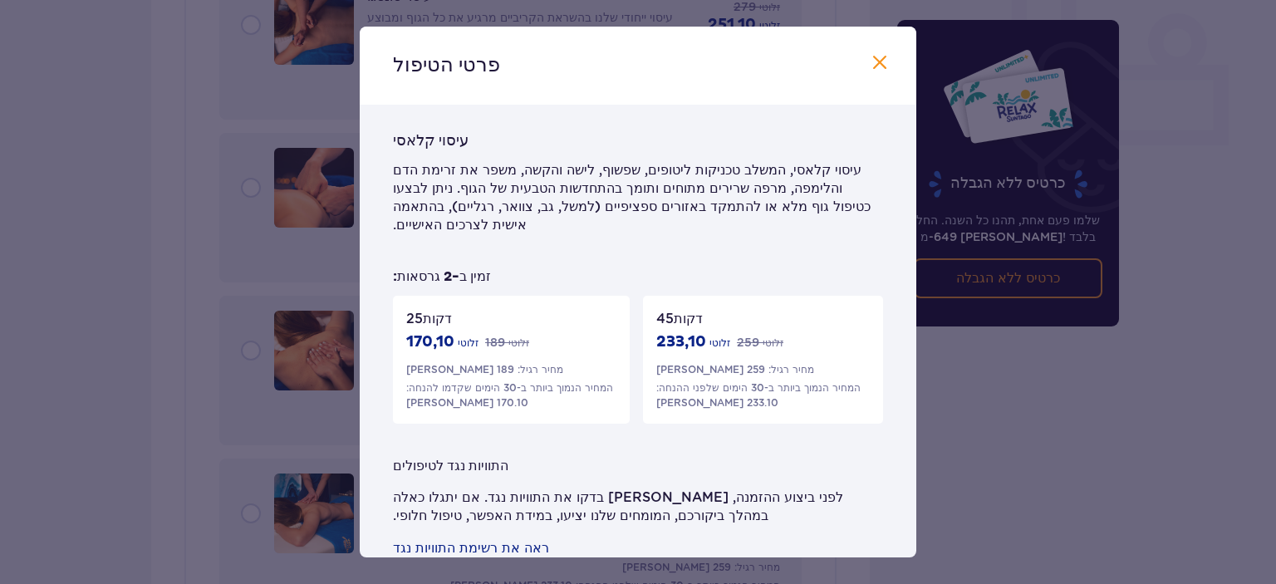
click at [875, 64] on span at bounding box center [880, 63] width 20 height 20
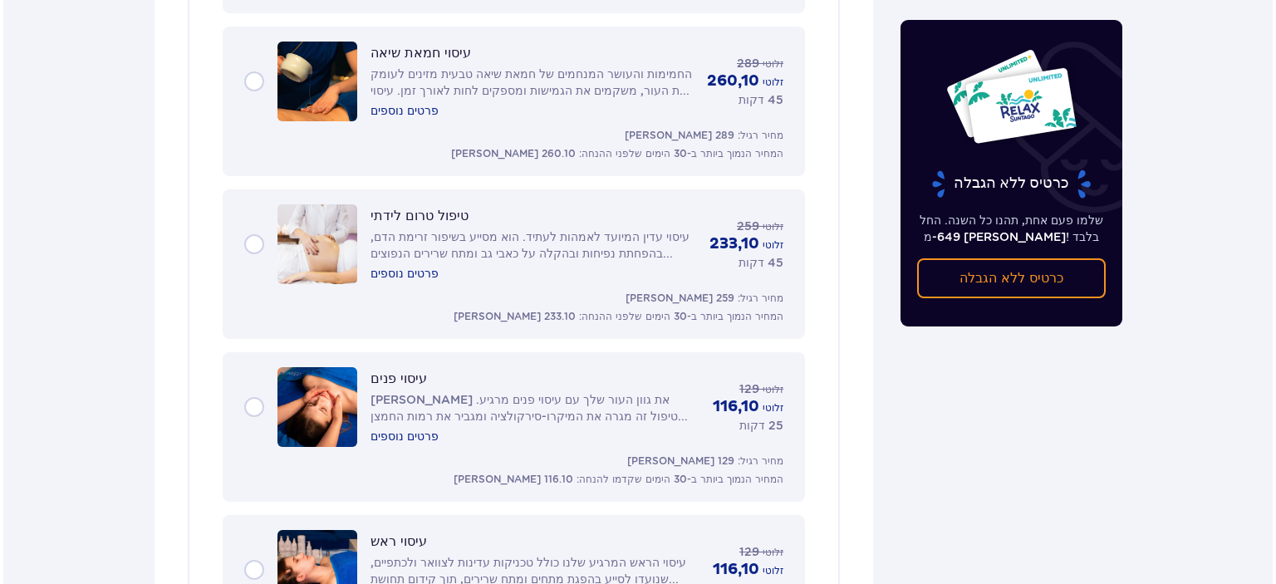
scroll to position [1798, 0]
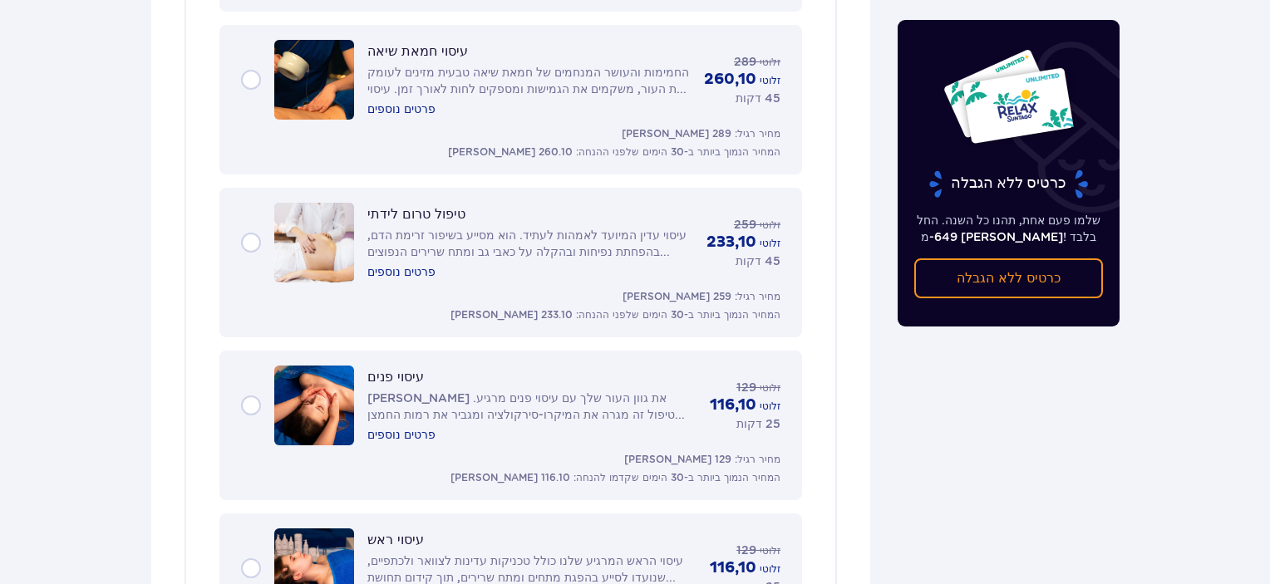
click at [410, 428] on font "פרטים נוספים" at bounding box center [401, 434] width 68 height 13
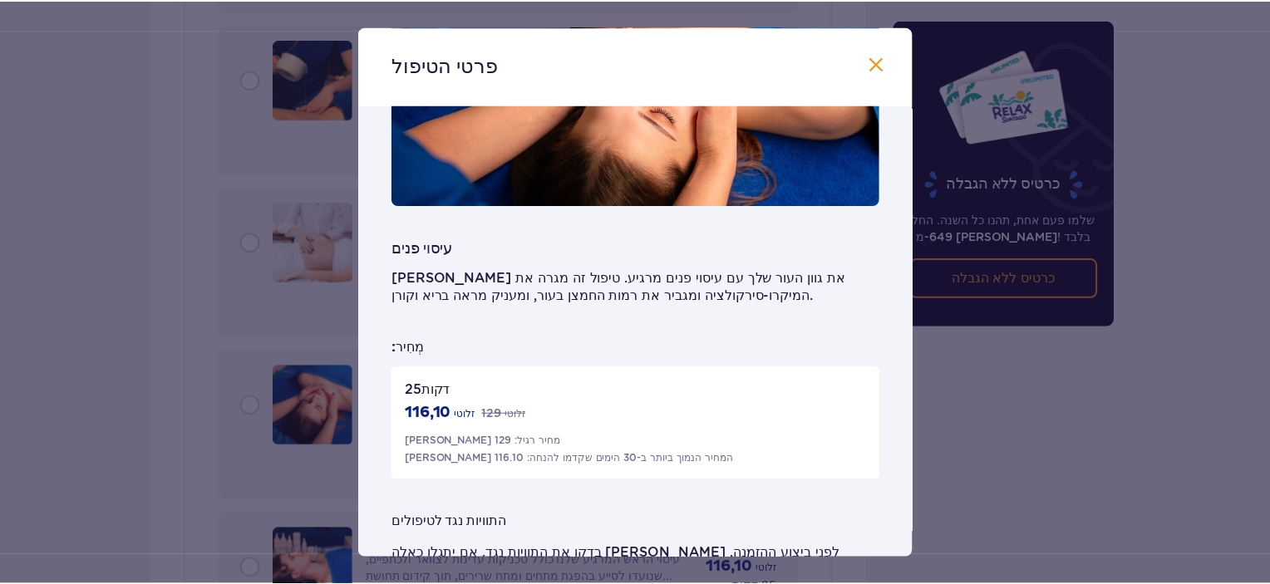
scroll to position [131, 0]
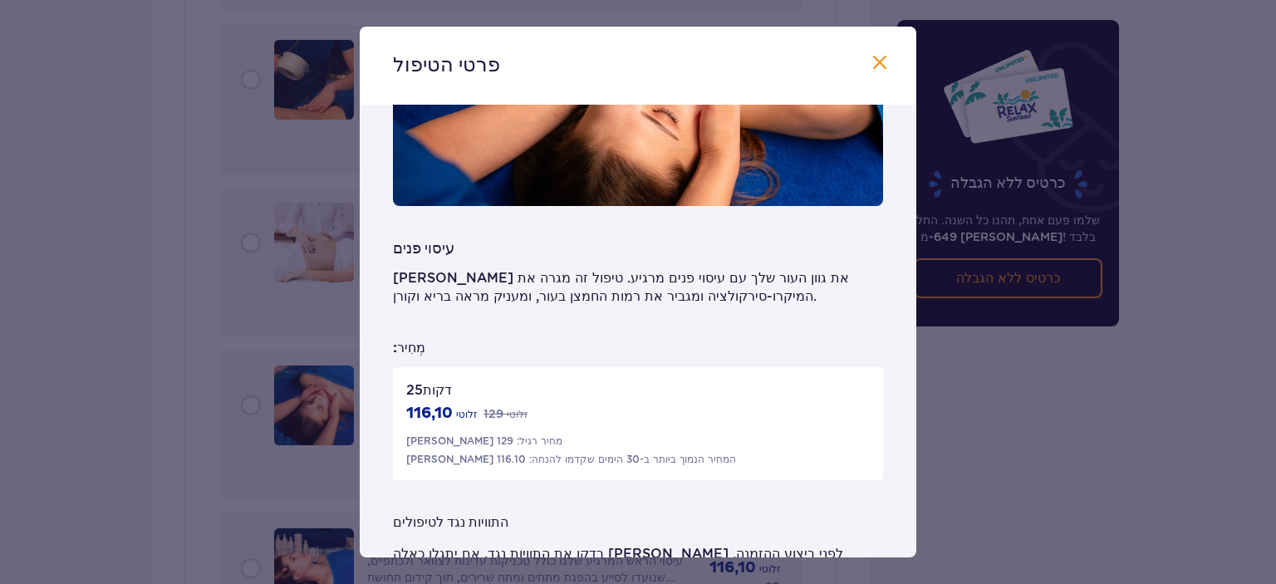
click at [870, 66] on span at bounding box center [880, 63] width 20 height 20
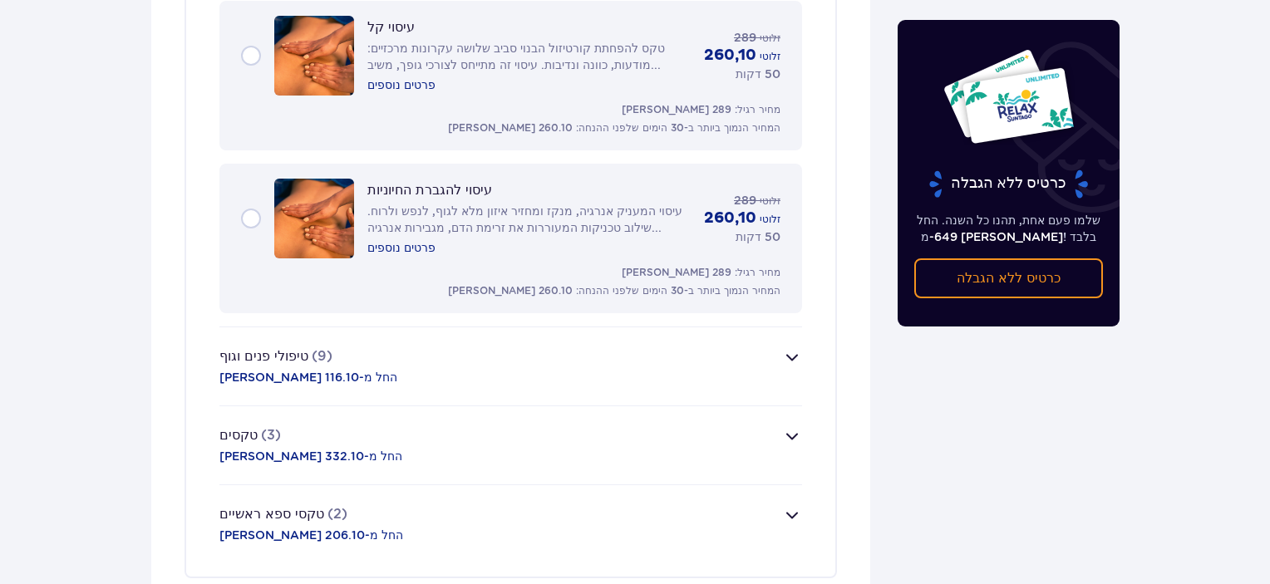
scroll to position [3126, 0]
click at [799, 347] on span "button" at bounding box center [792, 357] width 20 height 20
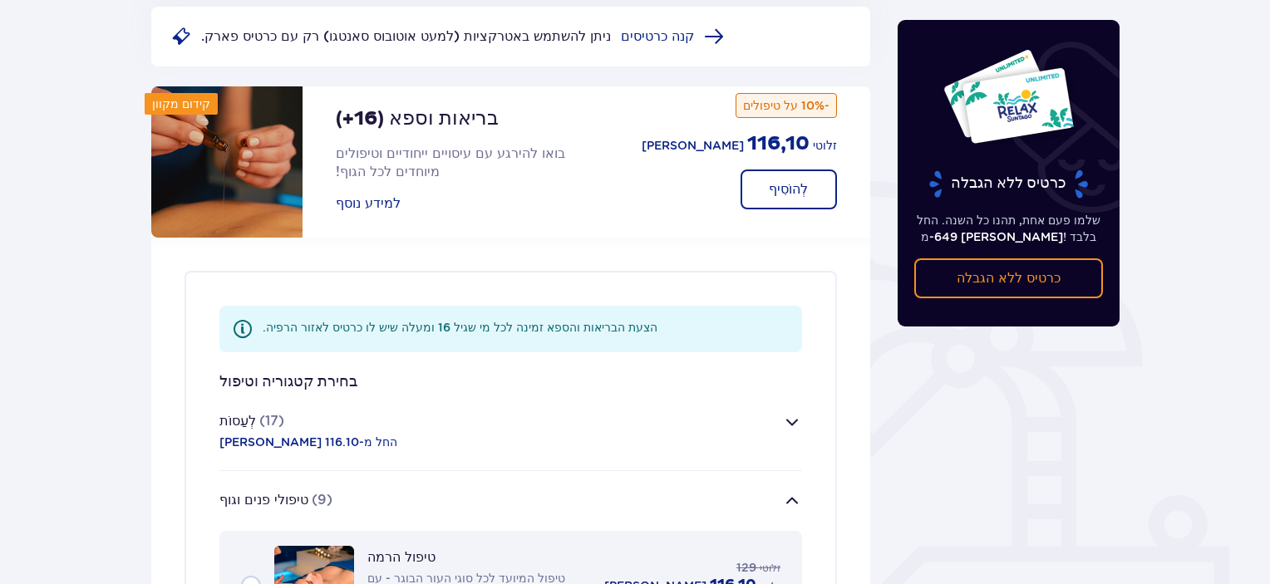
scroll to position [229, 0]
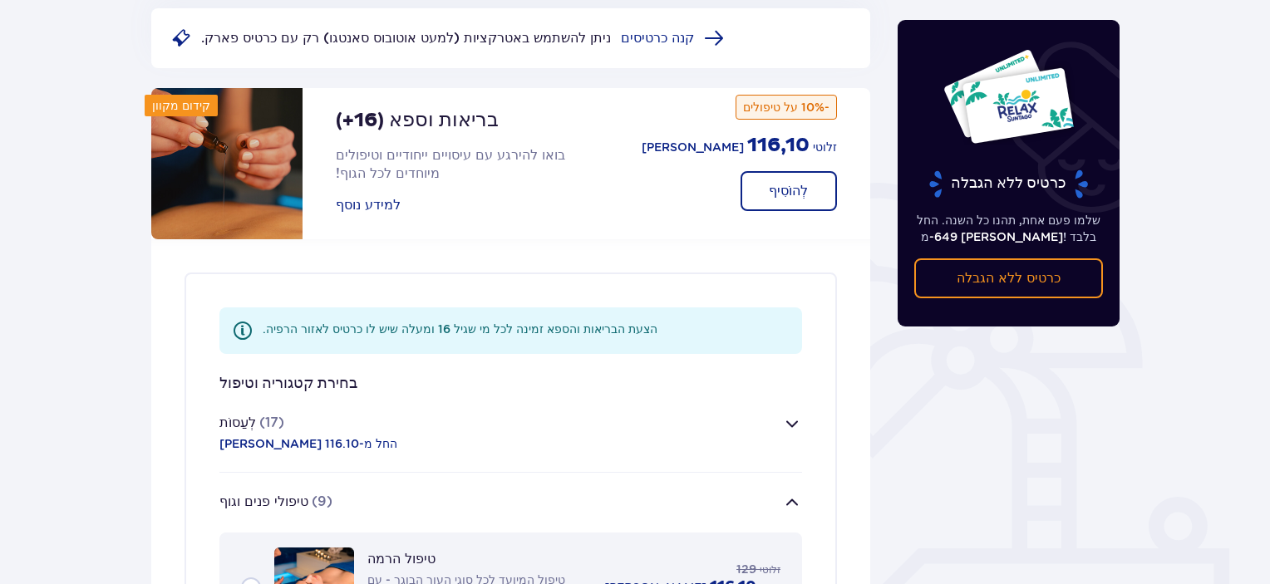
click at [789, 422] on span "button" at bounding box center [792, 424] width 20 height 20
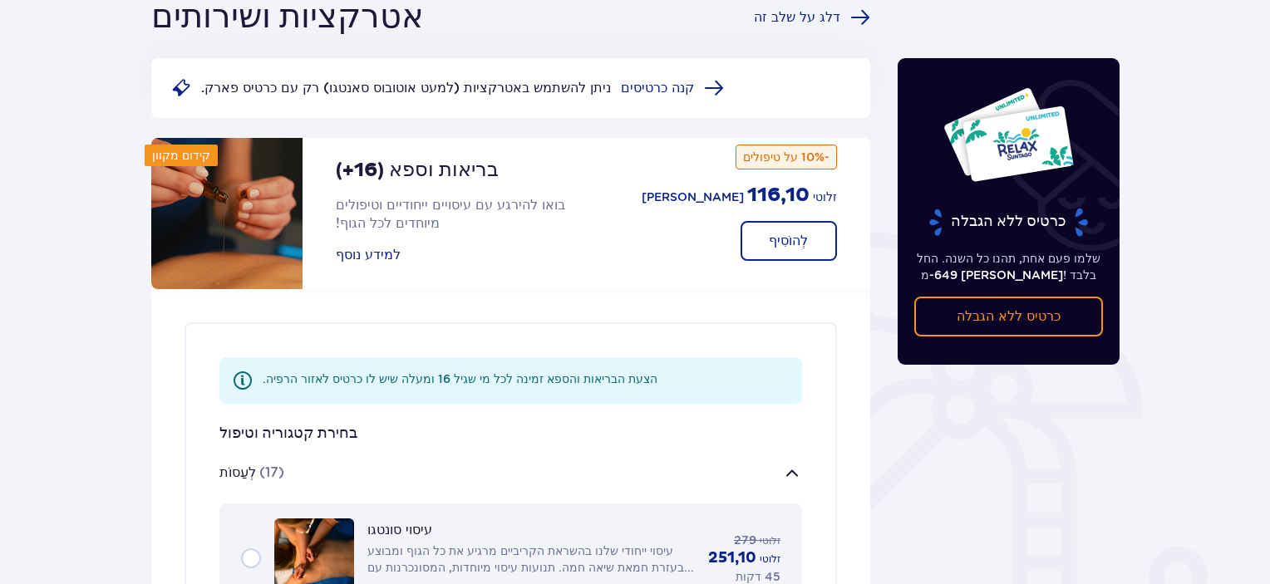
scroll to position [179, 0]
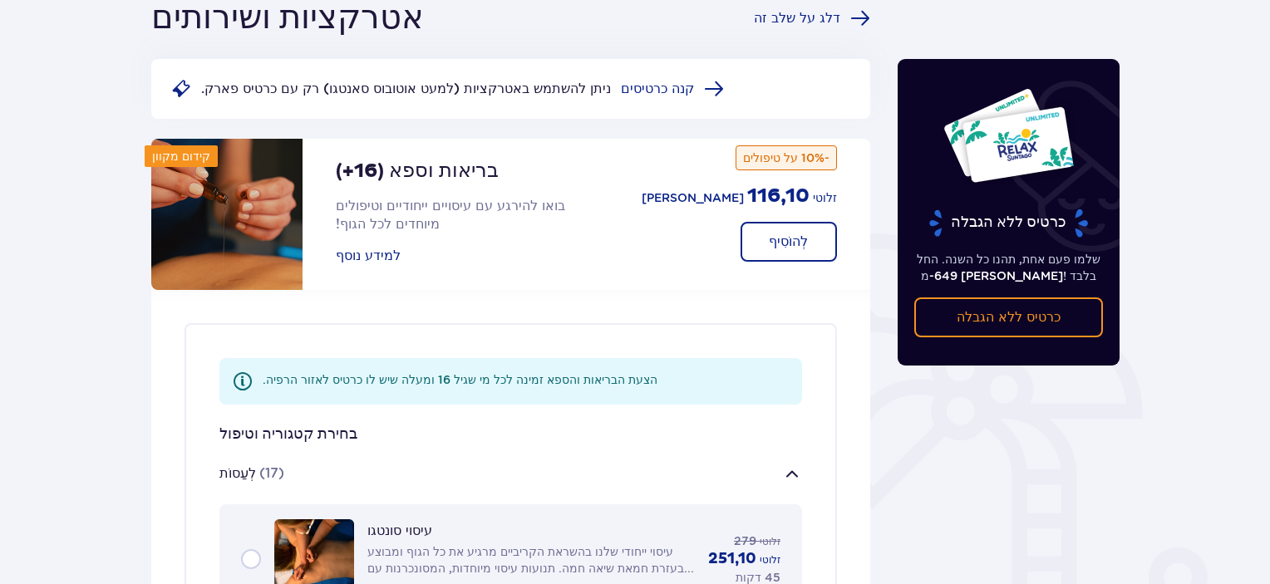
click at [239, 385] on span at bounding box center [243, 381] width 20 height 20
click at [290, 385] on font "הצעת הבריאות והספא זמינה לכל מי שגיל 16 ומעלה שיש לו כרטיס לאזור הרפיה." at bounding box center [460, 379] width 395 height 13
click at [279, 387] on div at bounding box center [279, 387] width 0 height 0
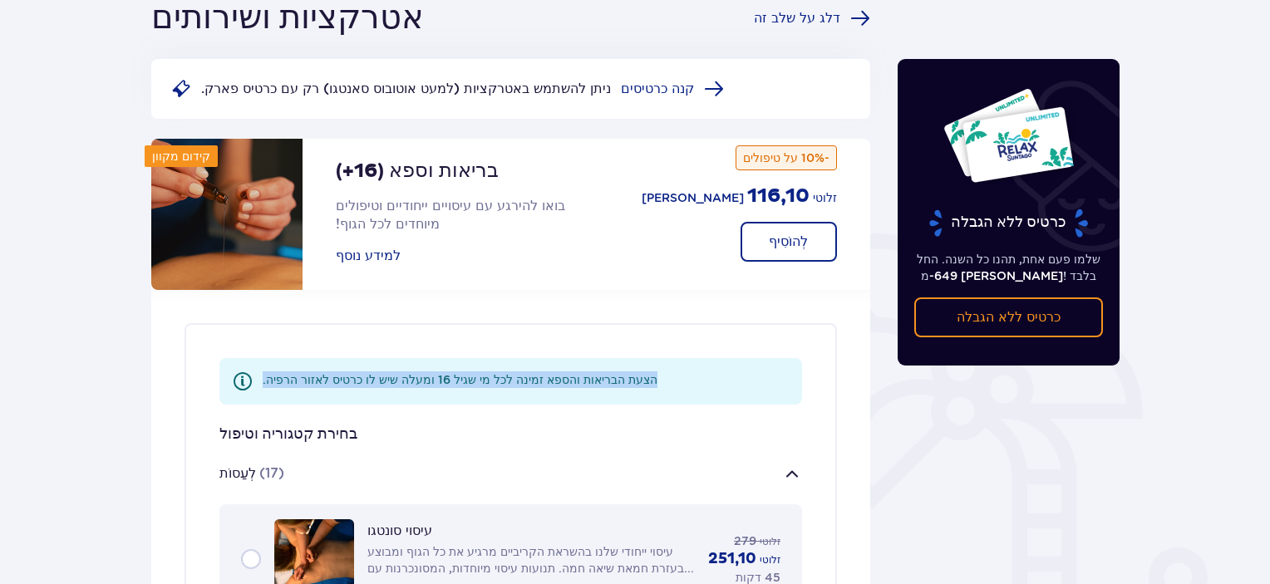
click at [491, 401] on div "הצעת הבריאות והספא זמינה לכל מי שגיל 16 ומעלה שיש לו כרטיס לאזור הרפיה." at bounding box center [510, 381] width 583 height 47
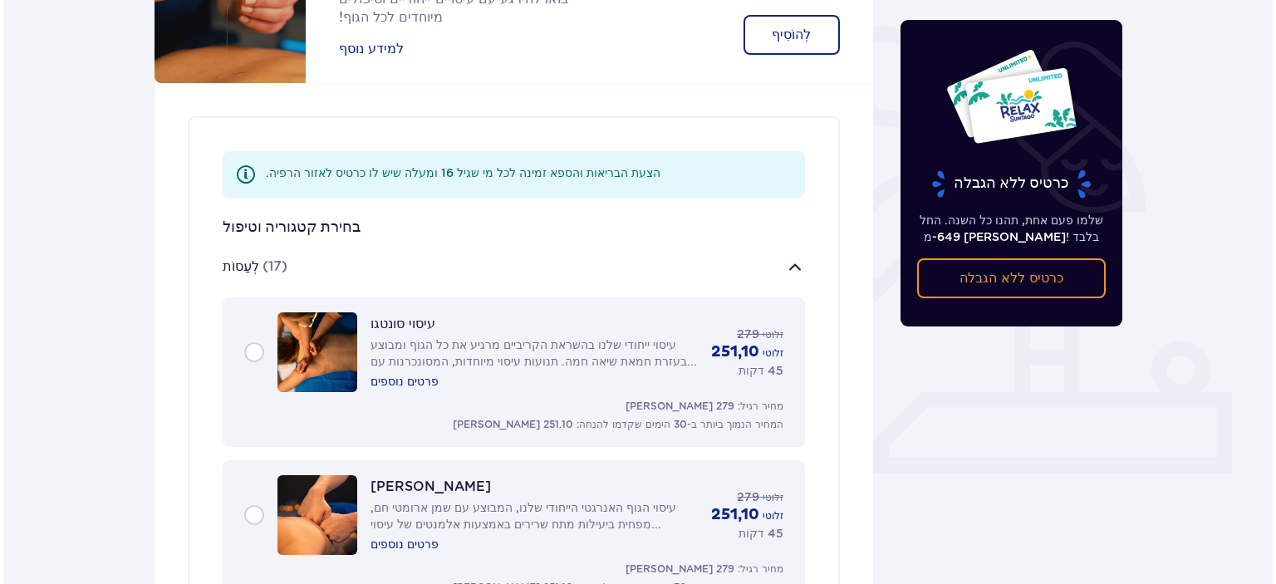
scroll to position [403, 0]
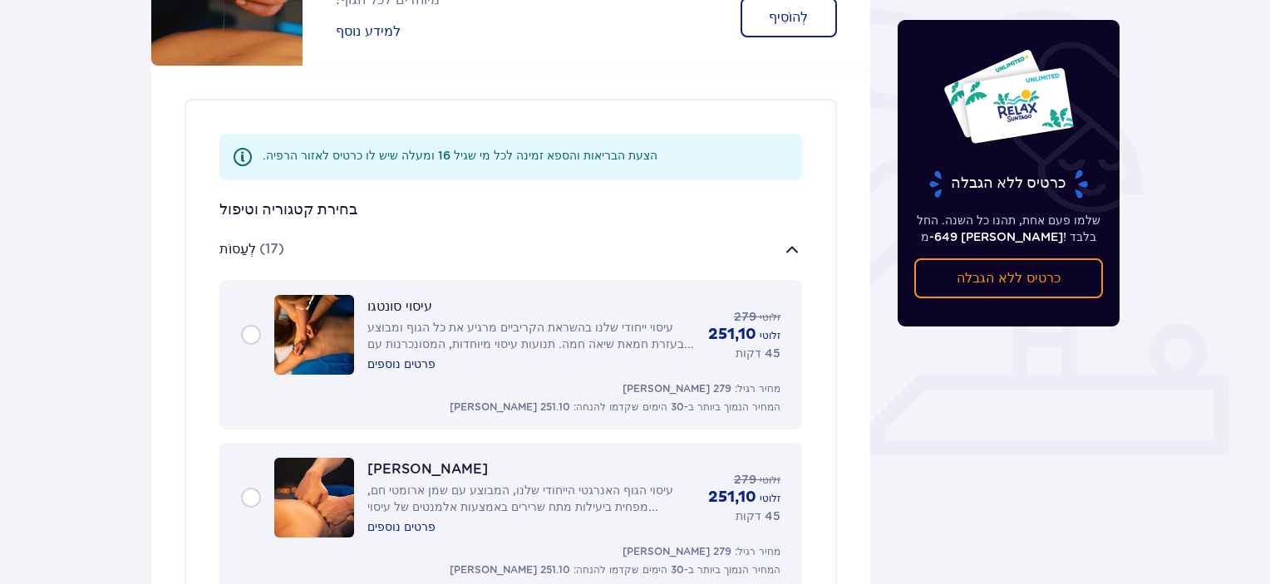
click at [412, 362] on font "פרטים נוספים" at bounding box center [401, 363] width 68 height 13
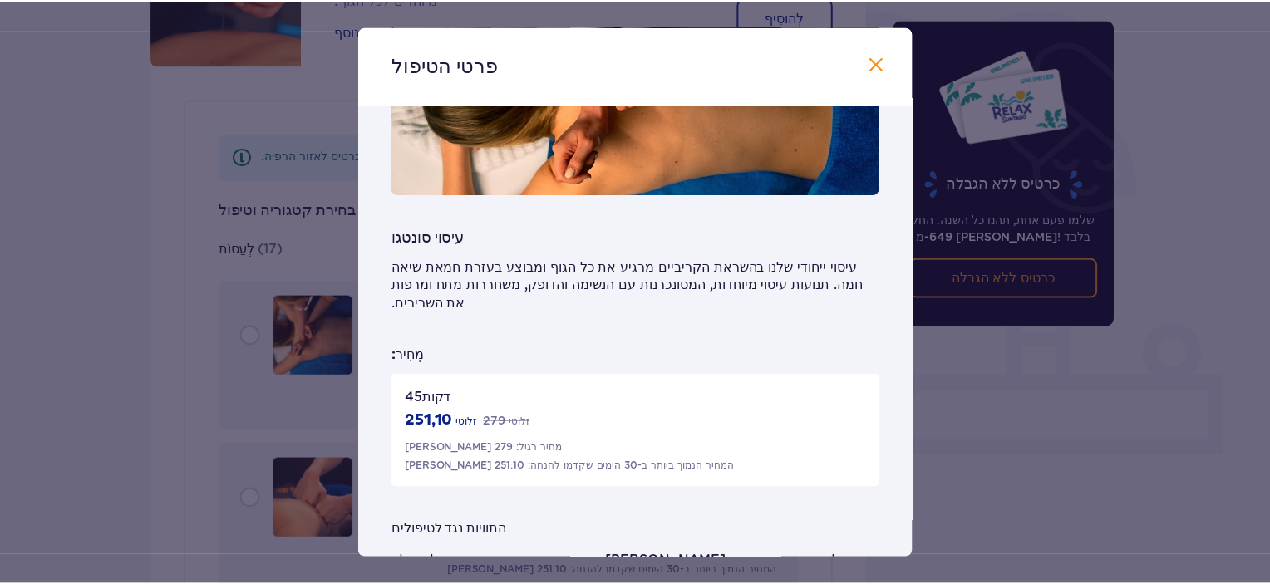
scroll to position [222, 0]
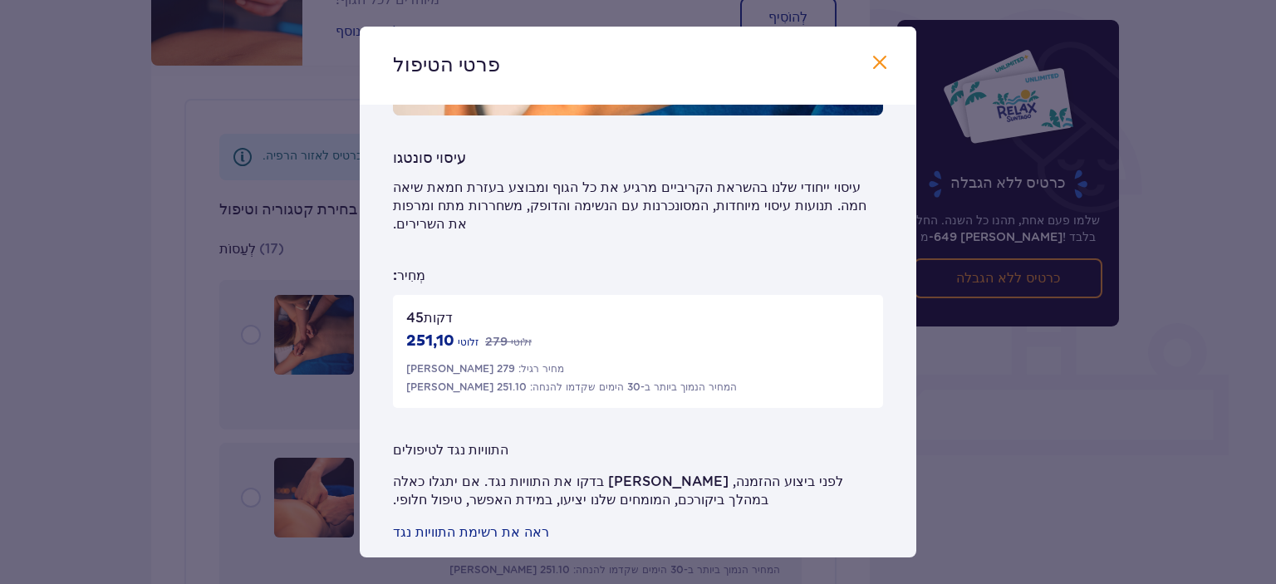
click at [875, 57] on span at bounding box center [880, 63] width 20 height 20
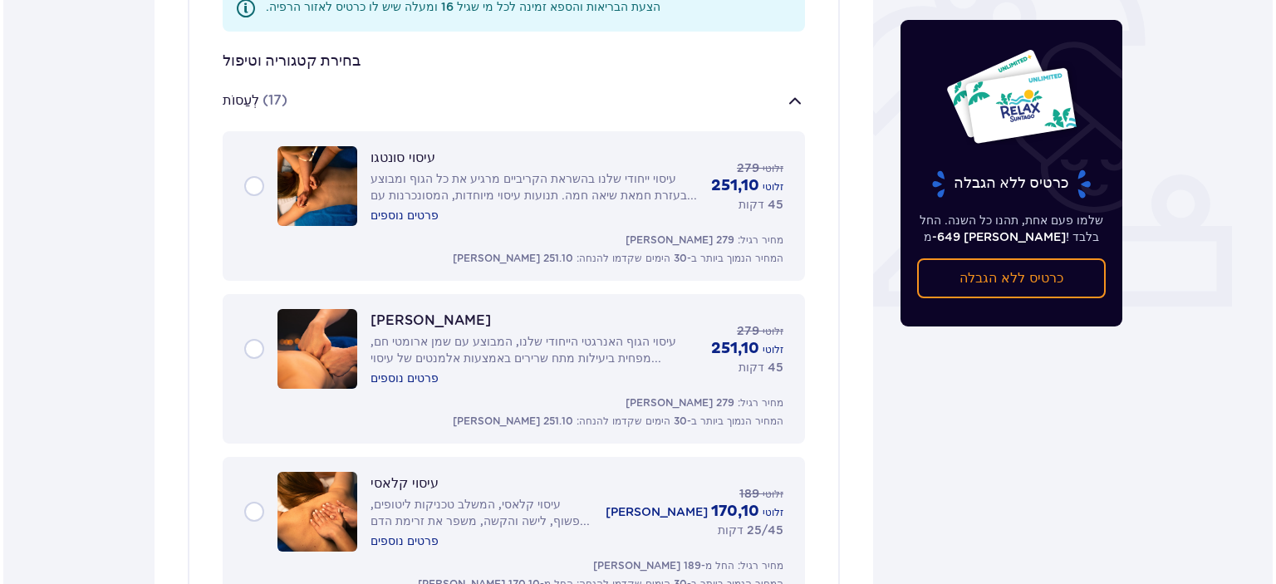
scroll to position [553, 0]
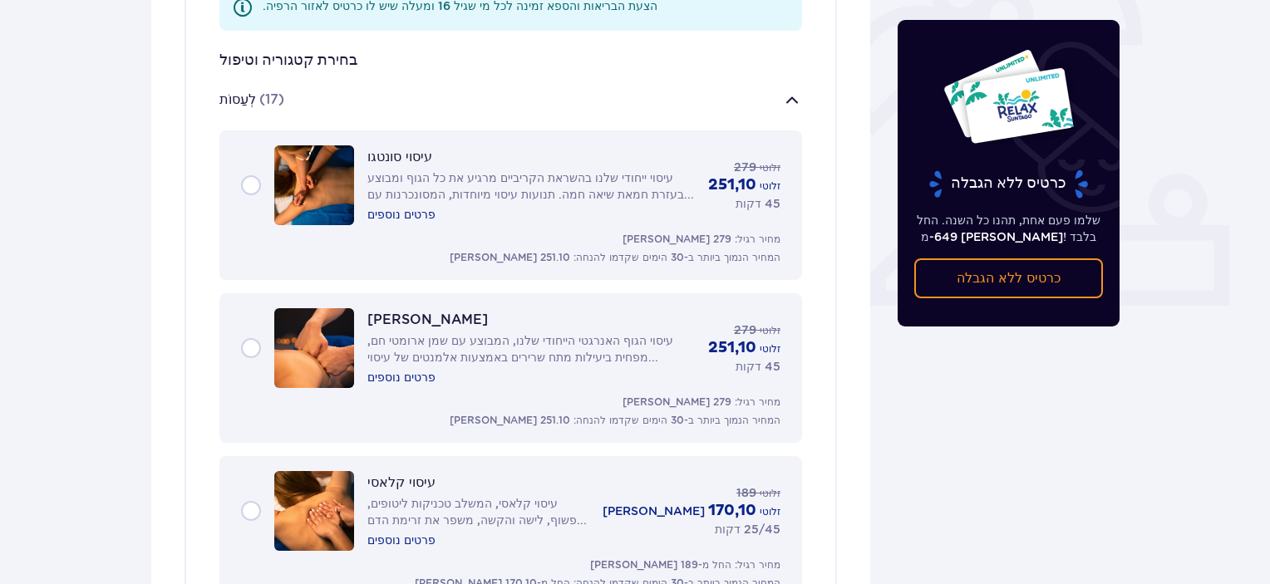
click at [411, 381] on font "פרטים נוספים" at bounding box center [401, 377] width 68 height 13
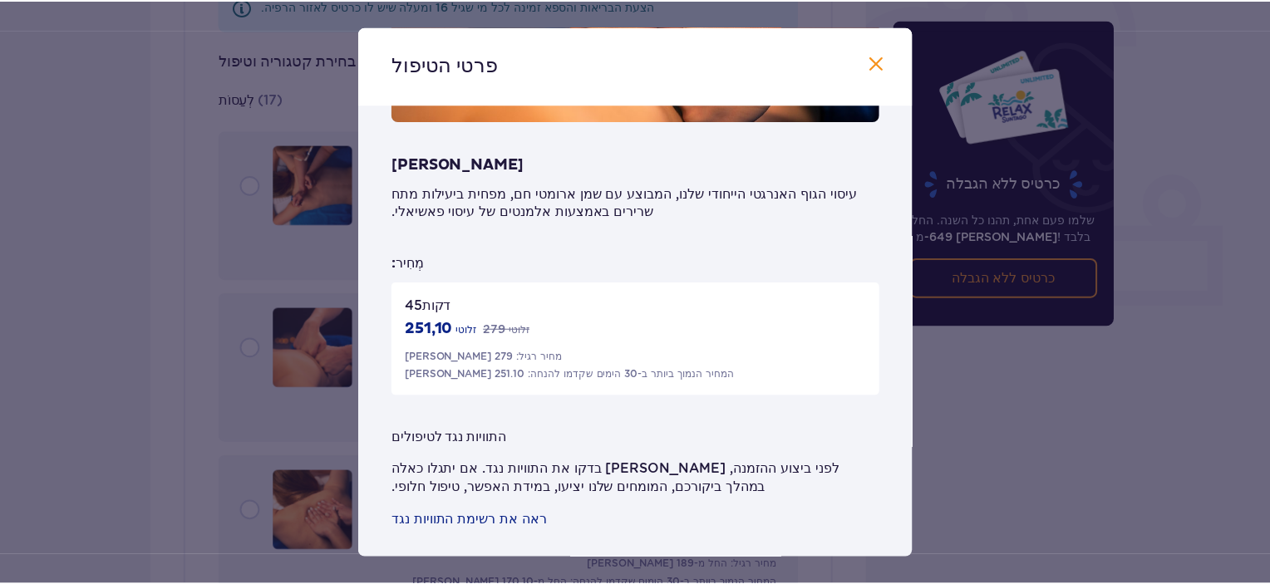
scroll to position [222, 0]
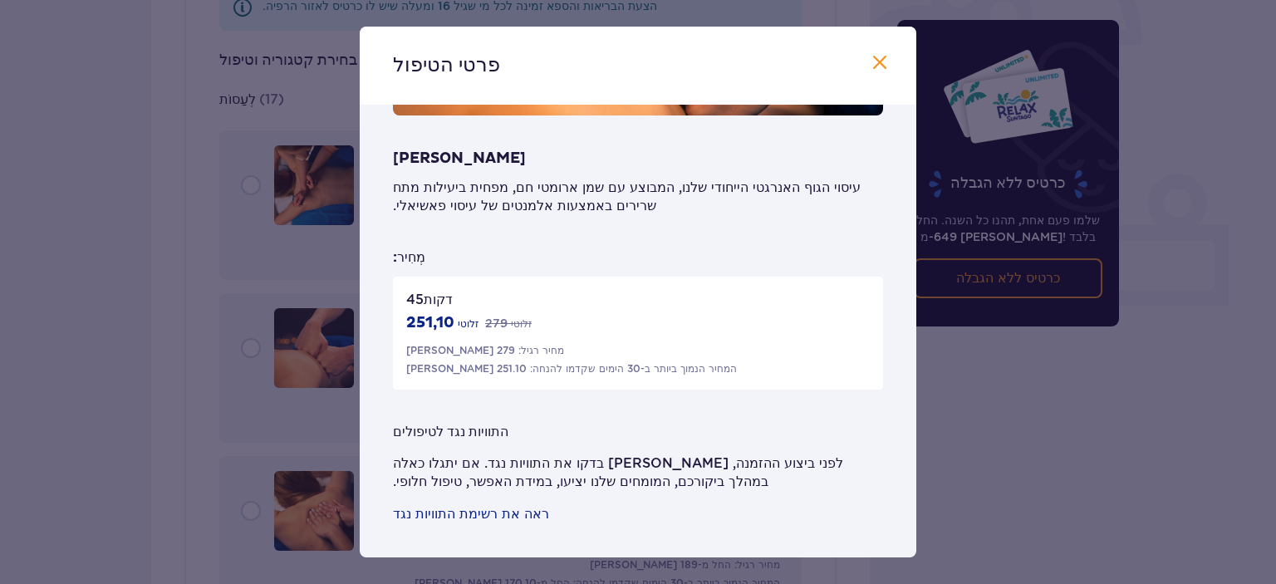
click at [875, 57] on span at bounding box center [880, 63] width 20 height 20
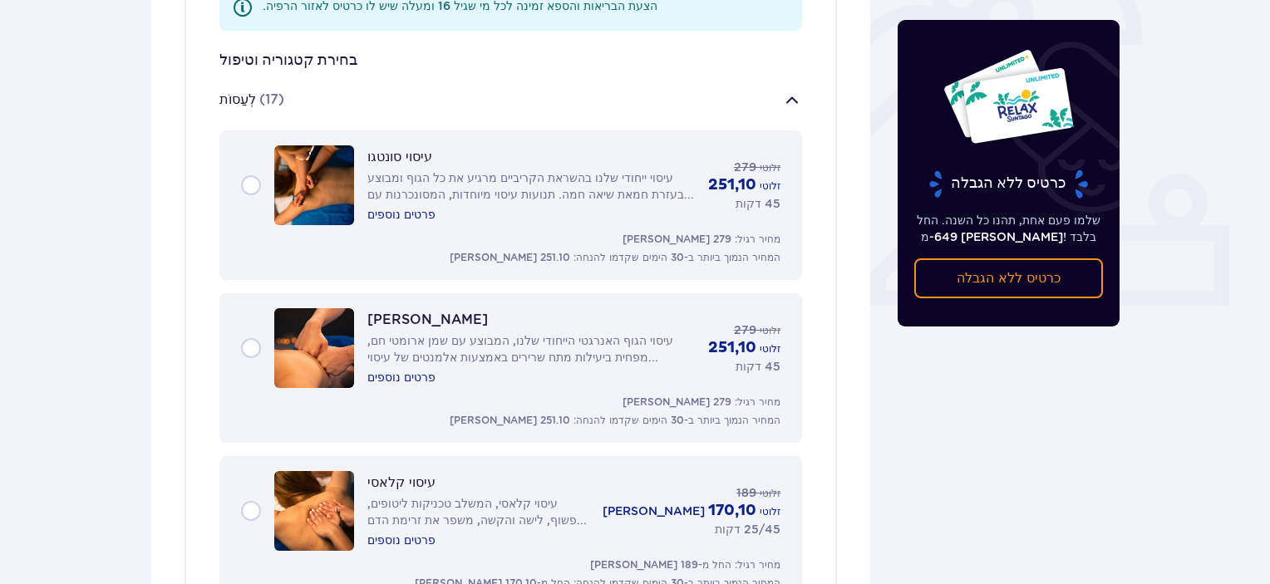
click at [409, 219] on font "פרטים נוספים" at bounding box center [401, 214] width 68 height 13
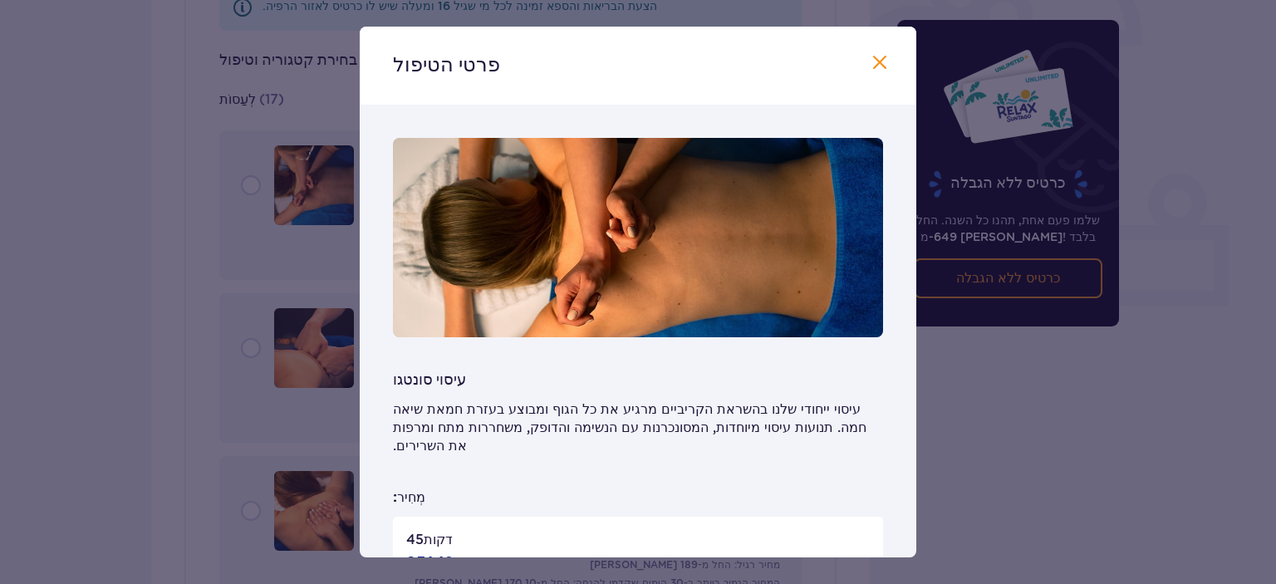
click at [870, 66] on span at bounding box center [880, 63] width 20 height 20
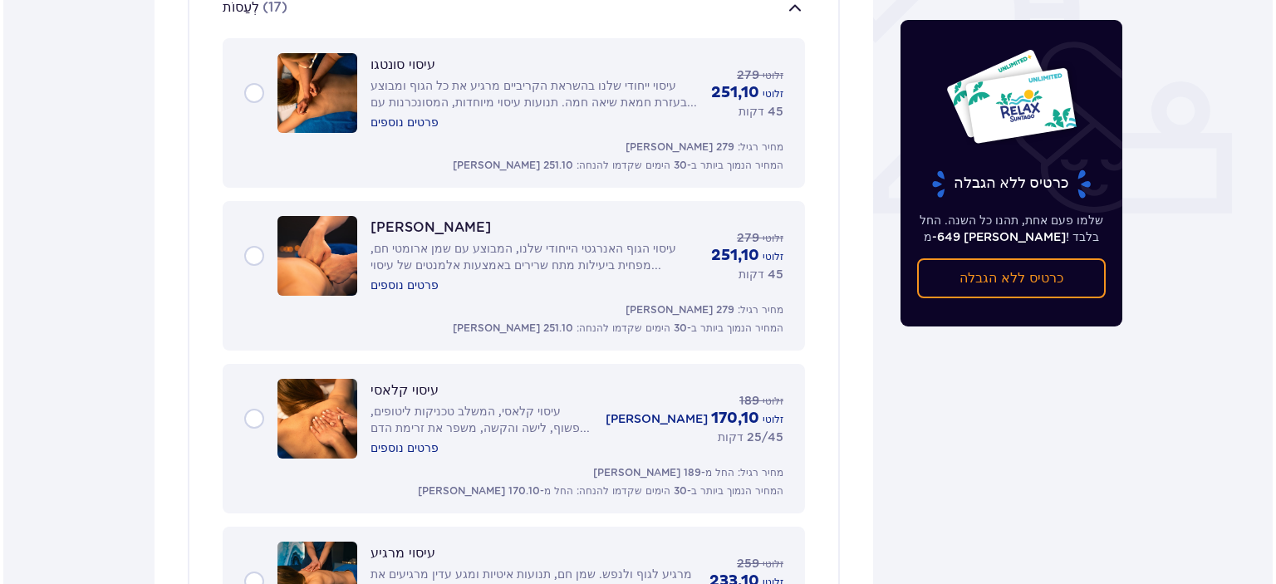
scroll to position [649, 0]
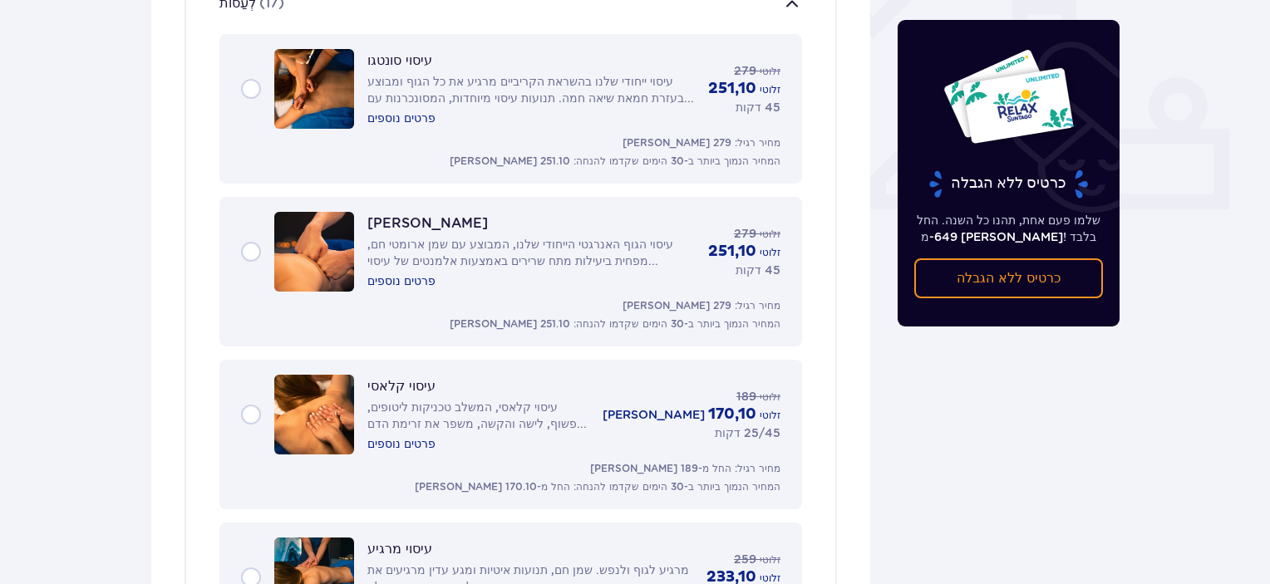
click at [389, 438] on font "פרטים נוספים" at bounding box center [401, 443] width 68 height 13
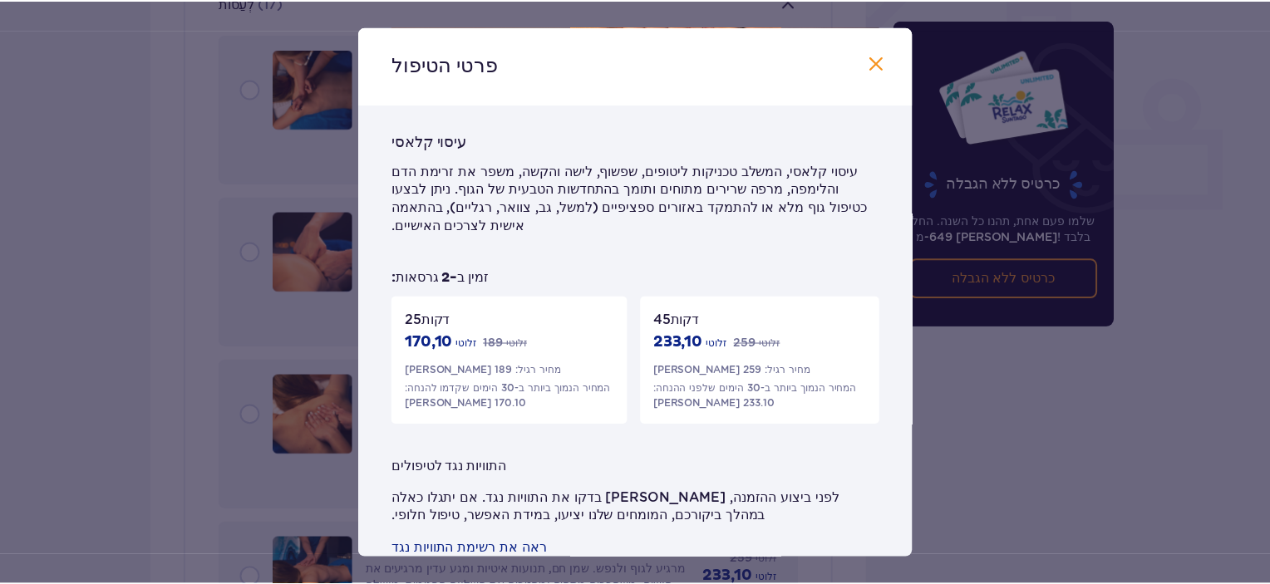
scroll to position [255, 0]
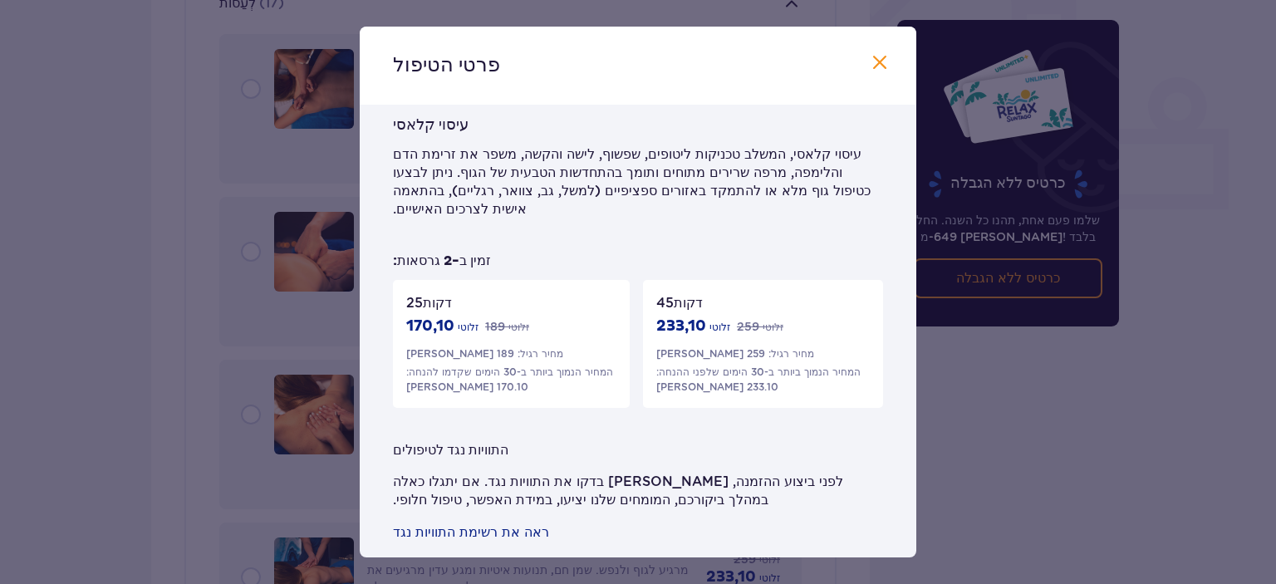
click at [881, 57] on span at bounding box center [880, 63] width 20 height 20
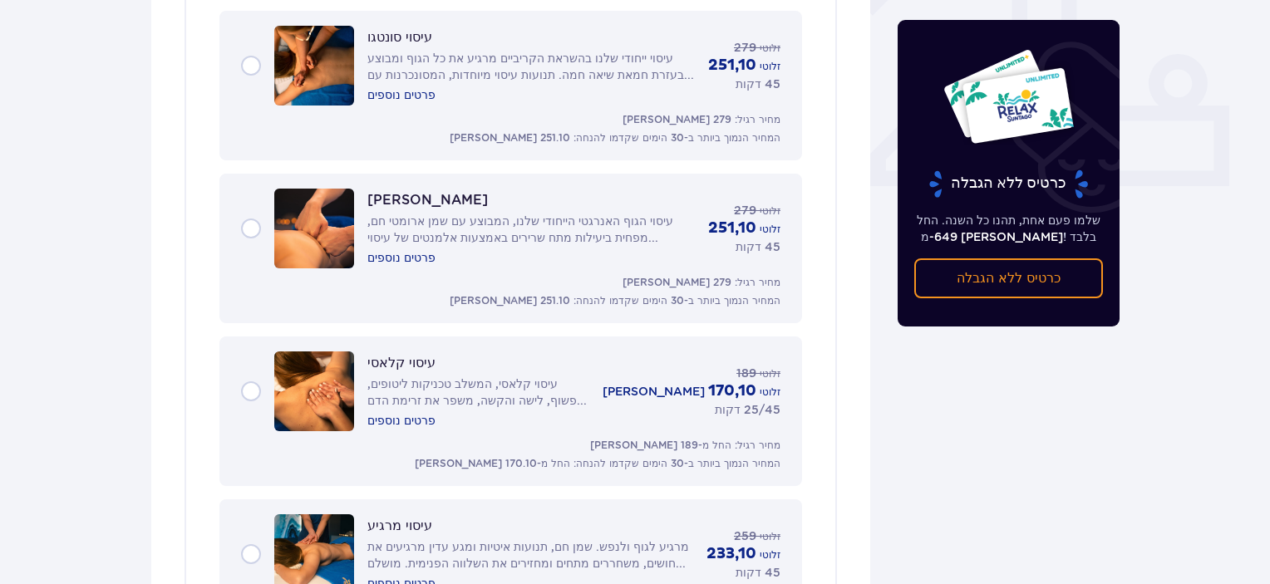
scroll to position [744, 0]
